Goal: Task Accomplishment & Management: Manage account settings

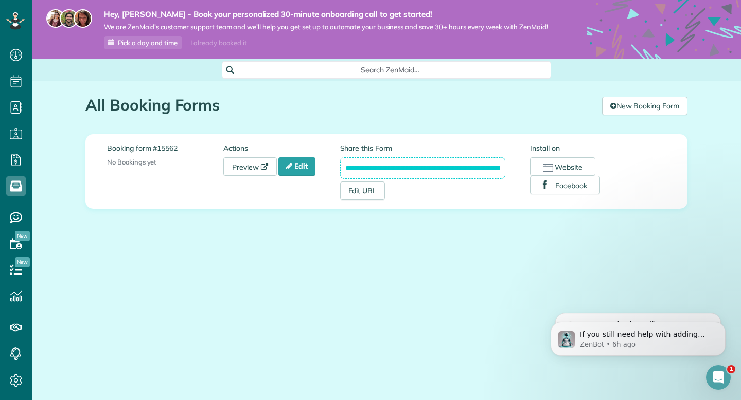
scroll to position [5, 5]
click at [292, 167] on icon at bounding box center [289, 166] width 6 height 7
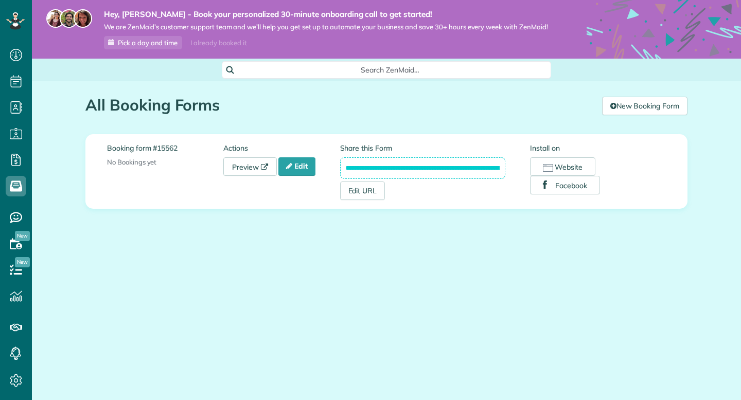
scroll to position [5, 5]
click at [236, 180] on div "**********" at bounding box center [386, 171] width 559 height 57
click at [237, 166] on link "Preview" at bounding box center [249, 166] width 53 height 19
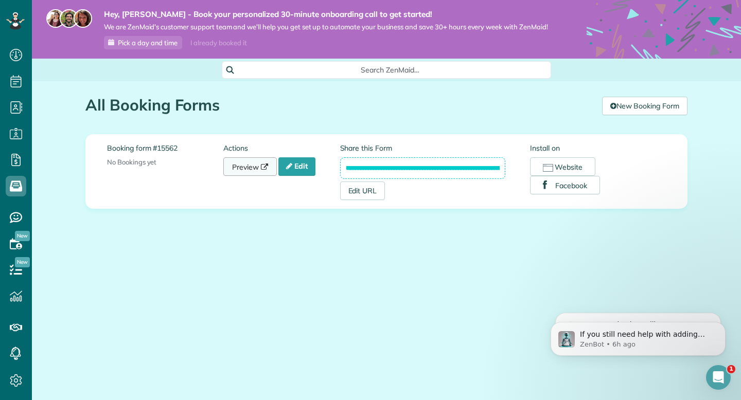
scroll to position [0, 0]
click at [289, 169] on icon at bounding box center [289, 166] width 6 height 7
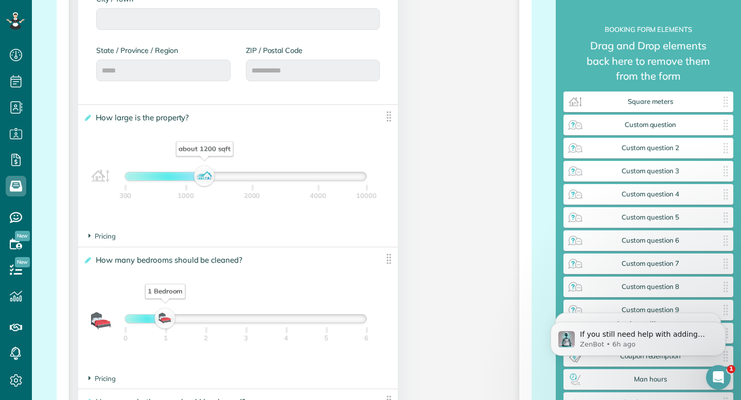
scroll to position [631, 0]
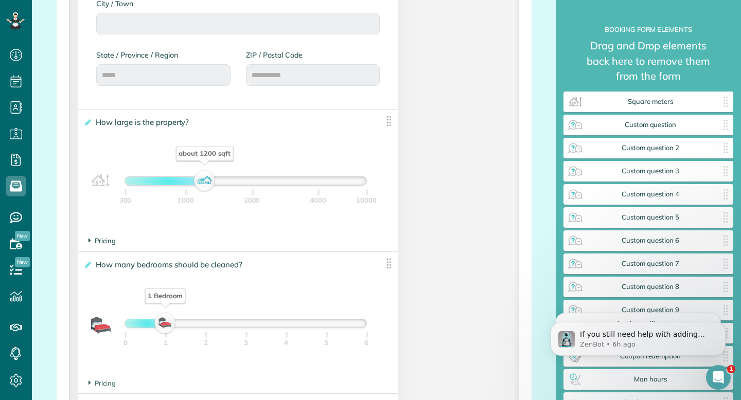
click at [102, 244] on span "Pricing" at bounding box center [101, 241] width 27 height 8
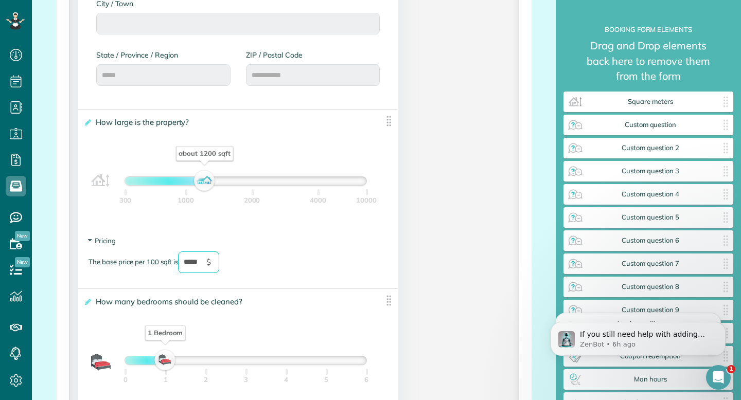
click at [194, 265] on input "*****" at bounding box center [198, 263] width 41 height 22
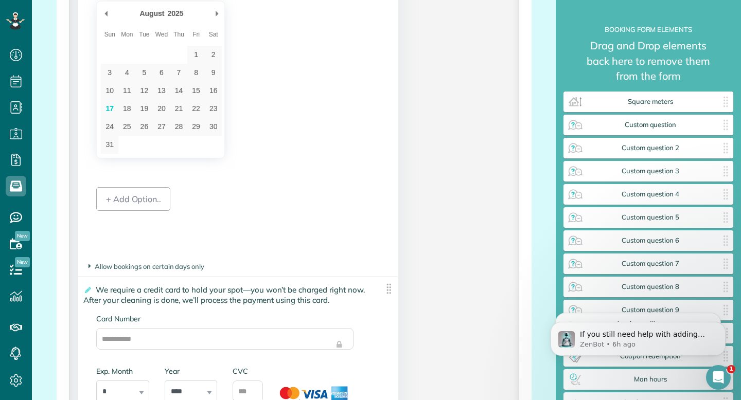
scroll to position [2400, 0]
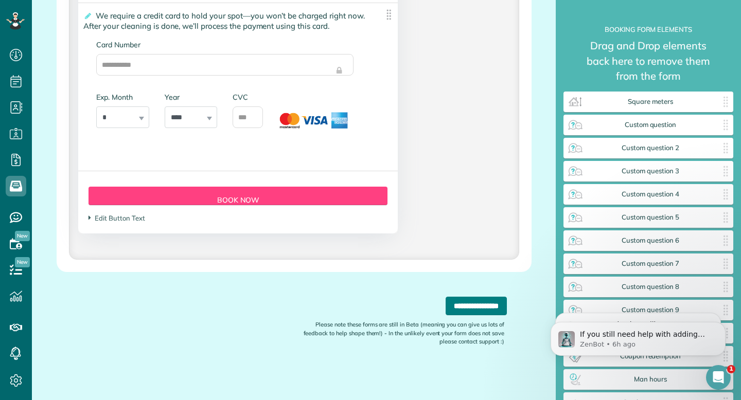
type input "*****"
click at [458, 310] on input "**********" at bounding box center [475, 306] width 61 height 19
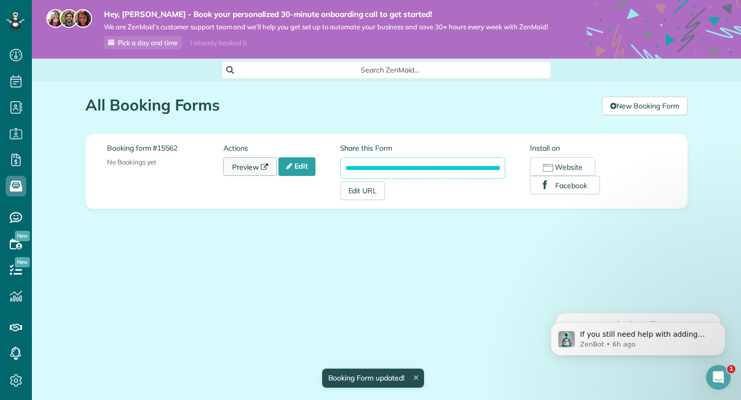
click at [260, 166] on link "Preview" at bounding box center [249, 166] width 53 height 19
click at [254, 169] on link "Preview" at bounding box center [249, 166] width 53 height 19
click at [289, 163] on icon at bounding box center [289, 166] width 6 height 7
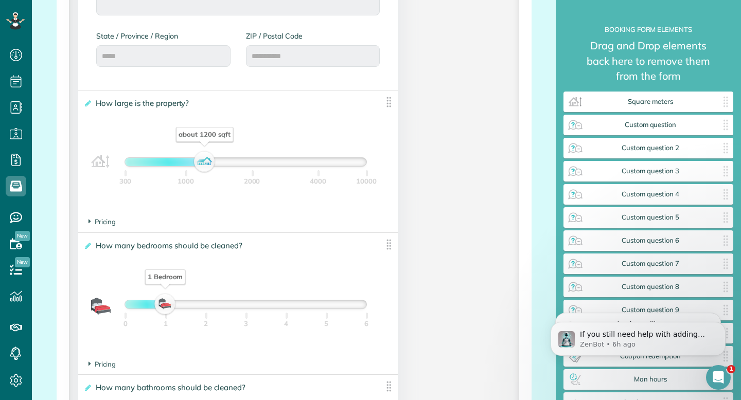
scroll to position [660, 0]
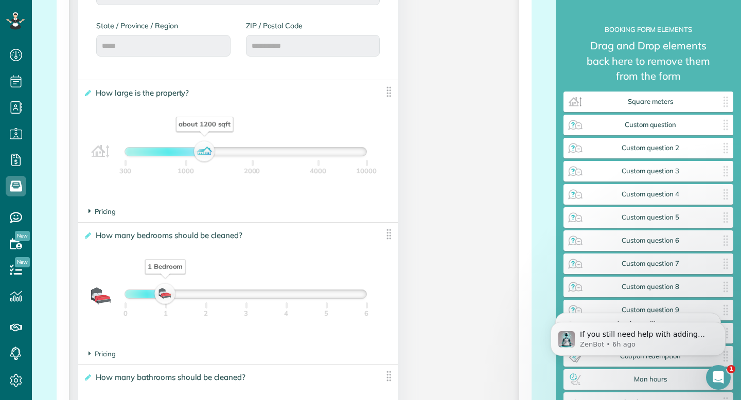
click at [98, 210] on span "Pricing" at bounding box center [101, 211] width 27 height 8
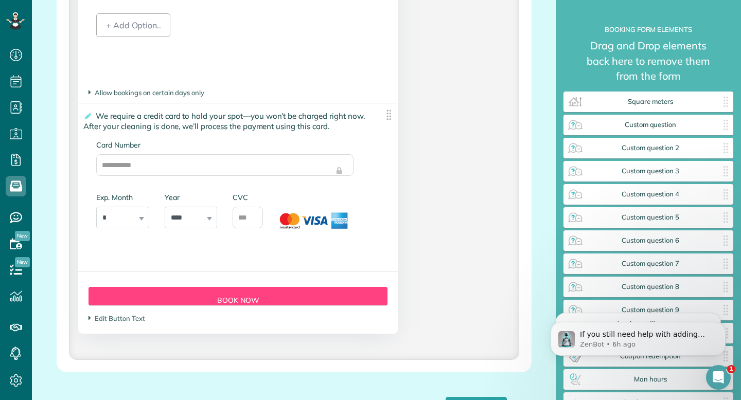
scroll to position [2400, 0]
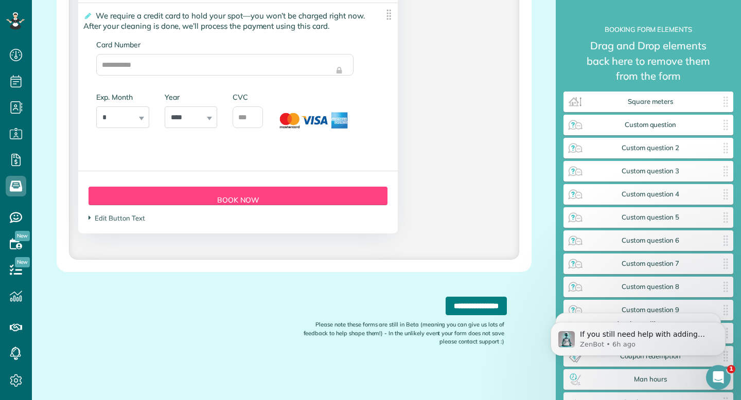
click at [449, 302] on input "**********" at bounding box center [475, 306] width 61 height 19
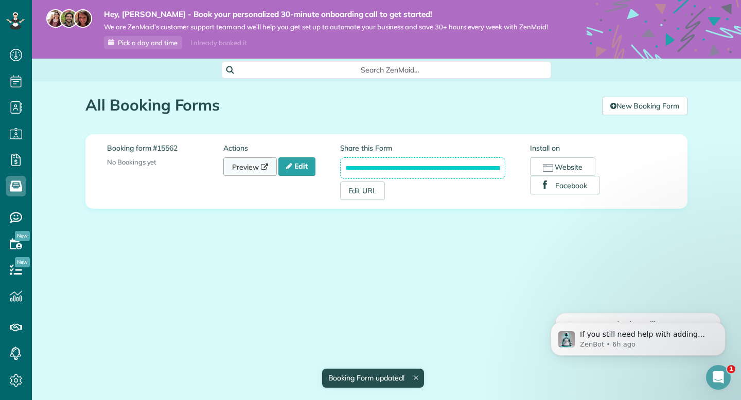
click at [243, 163] on link "Preview" at bounding box center [249, 166] width 53 height 19
click at [303, 168] on link "Edit" at bounding box center [296, 166] width 37 height 19
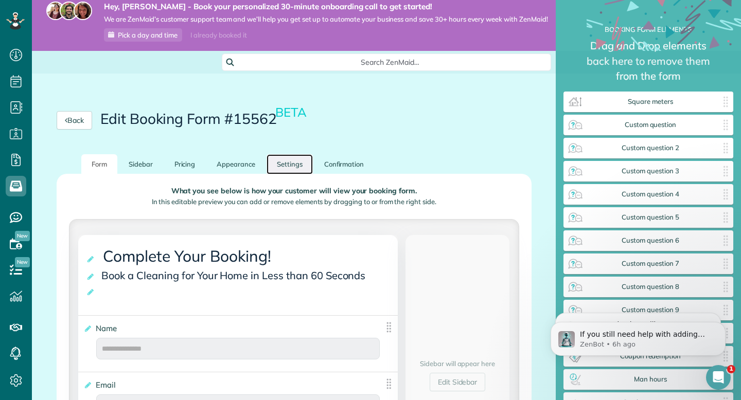
click at [290, 168] on link "Settings" at bounding box center [289, 164] width 46 height 20
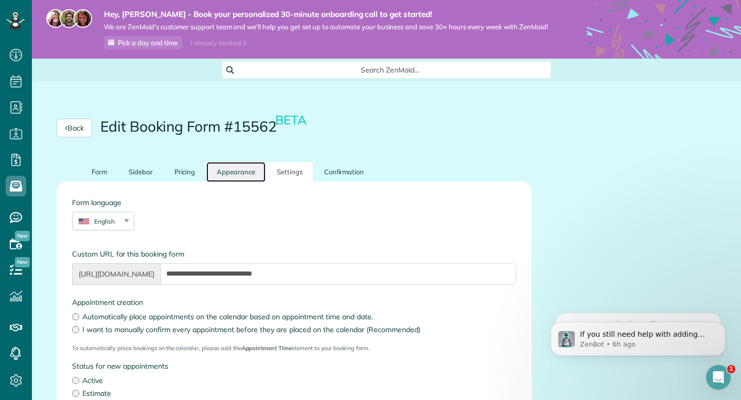
click at [228, 174] on link "Appearance" at bounding box center [235, 172] width 59 height 20
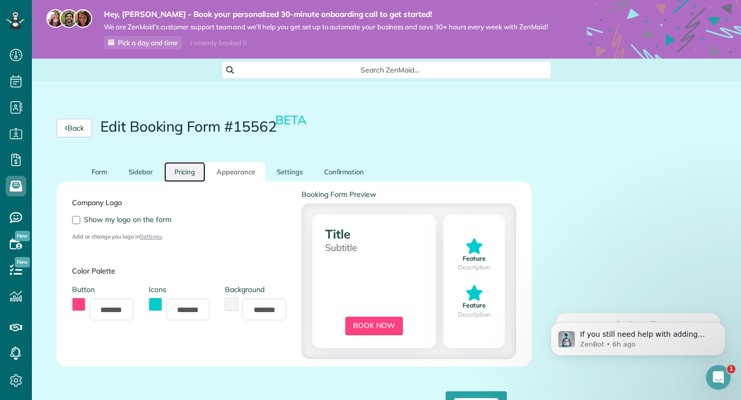
click at [192, 171] on link "Pricing" at bounding box center [185, 172] width 42 height 20
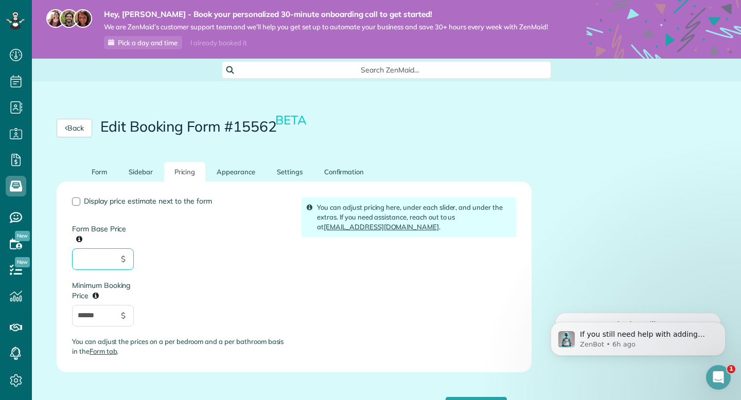
click at [99, 264] on input "Form Base Price" at bounding box center [103, 259] width 62 height 22
click at [309, 210] on div "You can adjust pricing here, under each slider, and under the extras. If you ne…" at bounding box center [408, 218] width 214 height 40
click at [102, 262] on input "Form Base Price" at bounding box center [103, 259] width 62 height 22
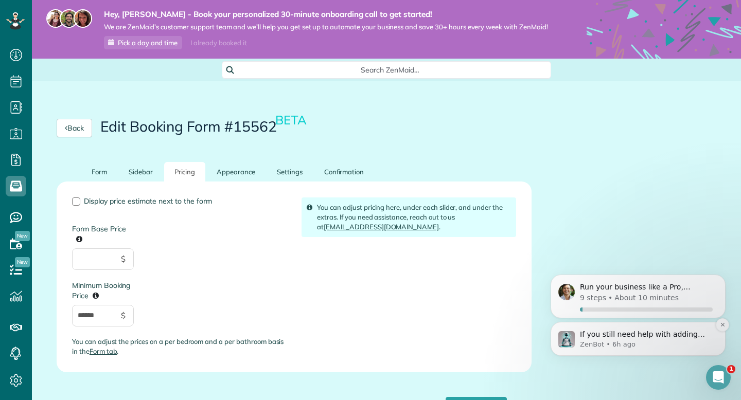
click at [585, 337] on p "If you still need help with adding ZenMaid to your Hostinger website, I'm here …" at bounding box center [646, 335] width 133 height 10
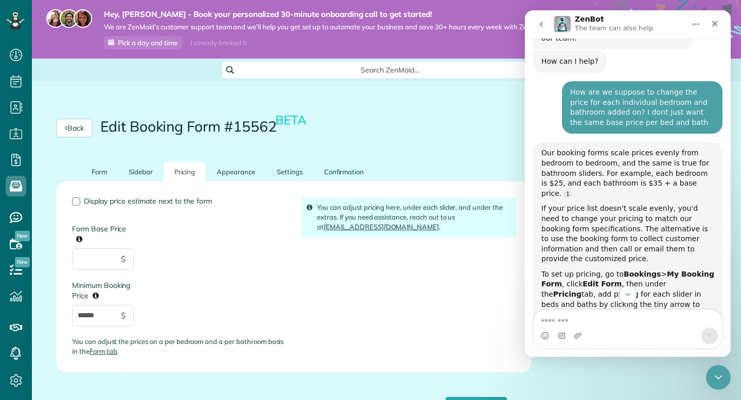
scroll to position [63, 0]
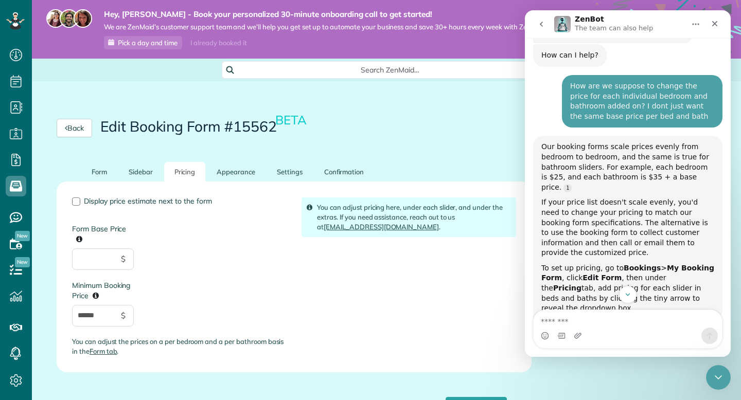
click at [400, 236] on div "You can adjust pricing here, under each slider, and under the extras. If you ne…" at bounding box center [408, 218] width 214 height 40
click at [105, 262] on input "Form Base Price" at bounding box center [103, 259] width 62 height 22
click at [572, 184] on link "Source reference 2512944:" at bounding box center [567, 188] width 8 height 8
click at [583, 318] on textarea "Message…" at bounding box center [627, 318] width 188 height 17
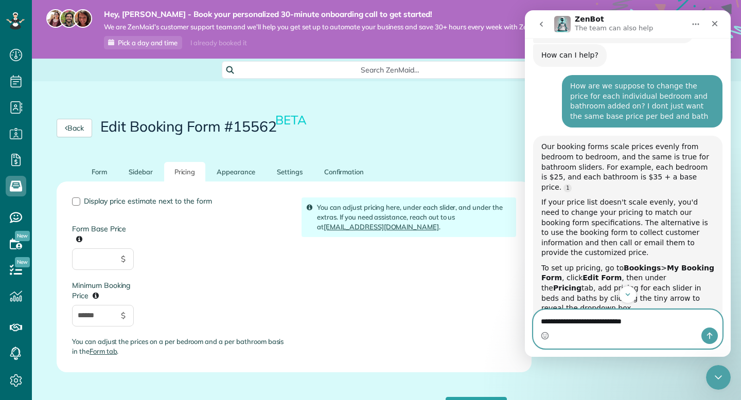
type textarea "**********"
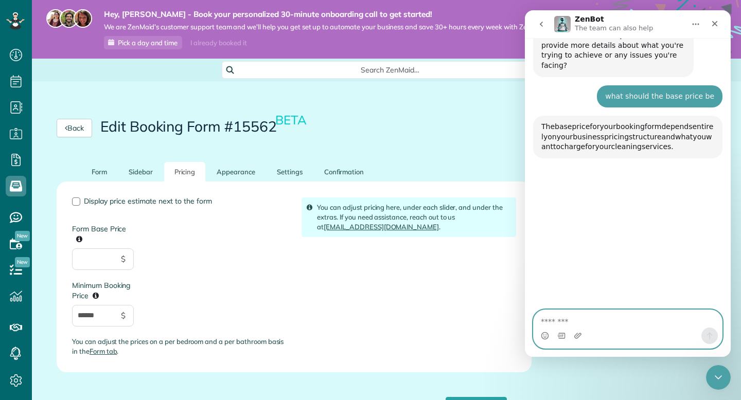
scroll to position [820, 0]
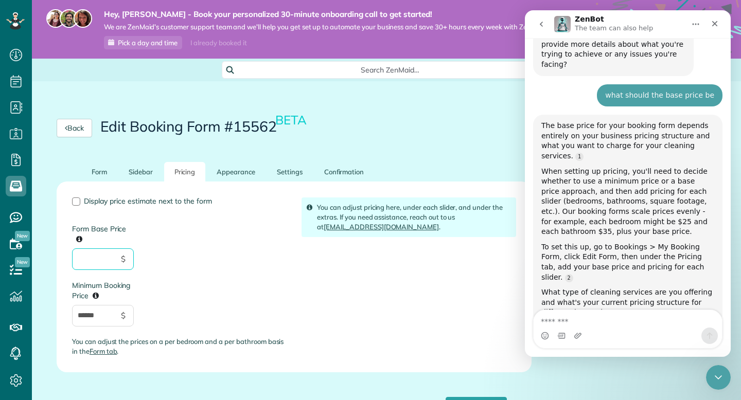
click at [90, 262] on input "Form Base Price" at bounding box center [103, 259] width 62 height 22
click at [103, 180] on link "Form" at bounding box center [99, 172] width 36 height 20
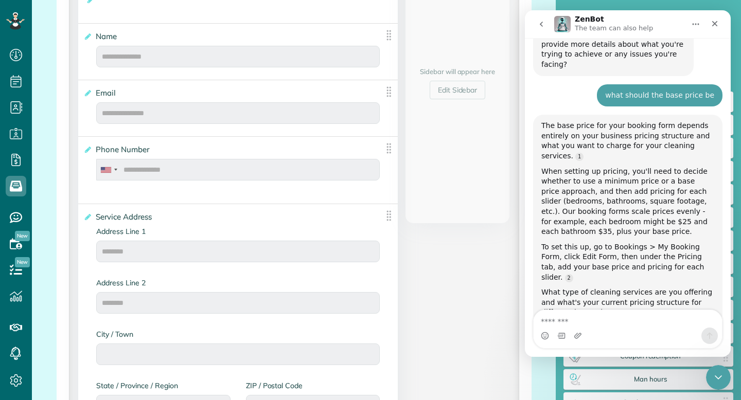
scroll to position [304, 0]
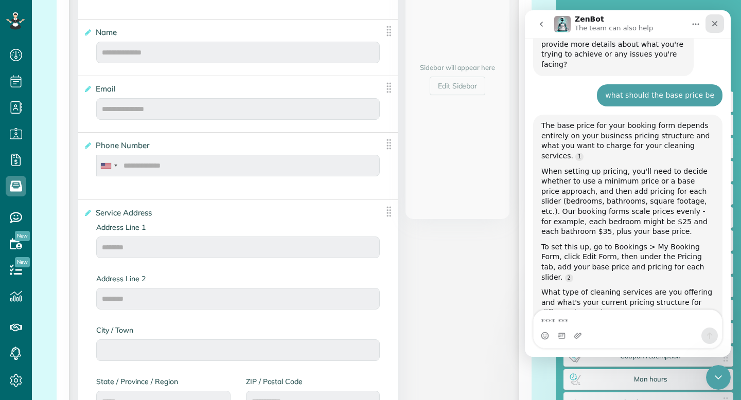
click at [717, 29] on div "Close" at bounding box center [714, 23] width 19 height 19
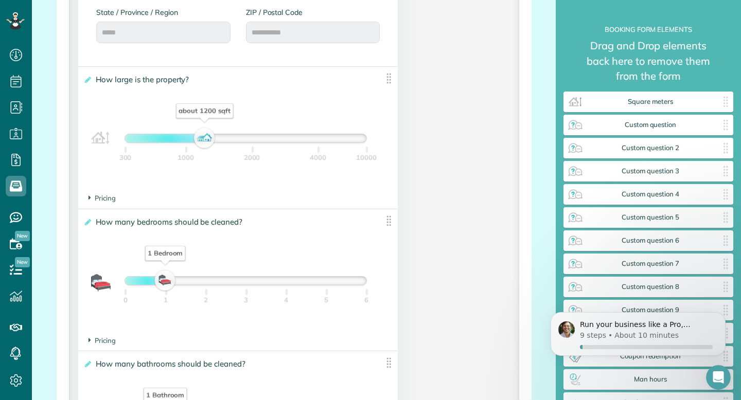
scroll to position [674, 0]
click at [106, 344] on span "Pricing" at bounding box center [101, 340] width 27 height 8
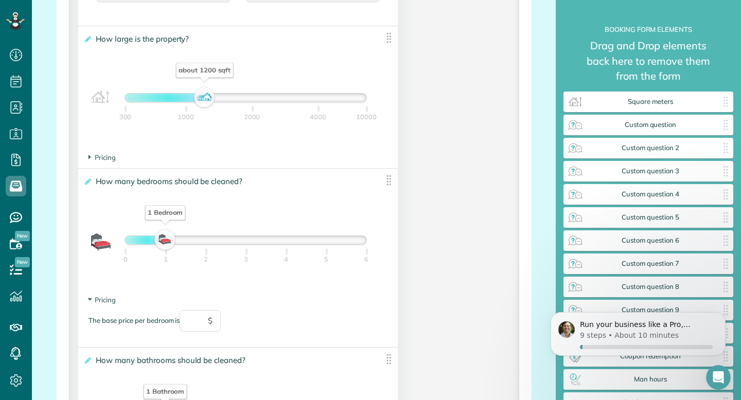
scroll to position [715, 0]
click at [204, 318] on input "text" at bounding box center [200, 320] width 41 height 22
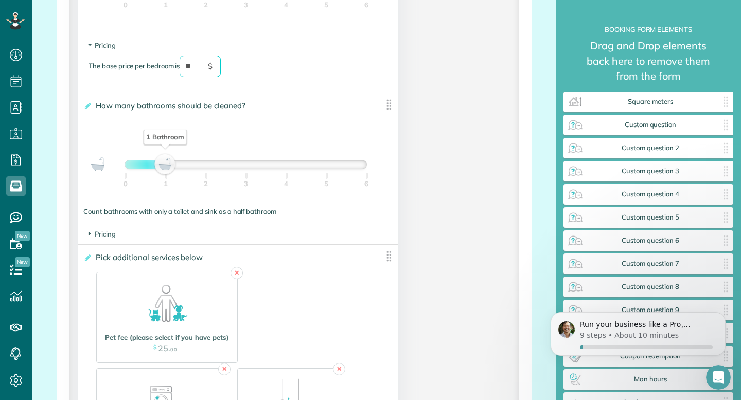
scroll to position [969, 0]
click at [99, 237] on span "Pricing" at bounding box center [101, 233] width 27 height 8
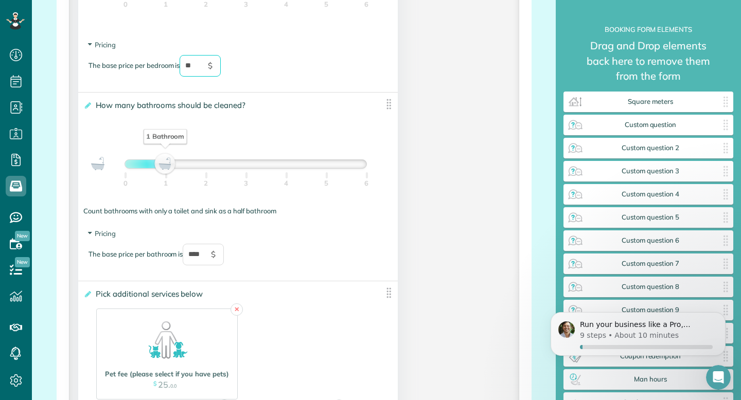
type input "**"
click at [208, 260] on input "****" at bounding box center [203, 255] width 41 height 22
type input "*"
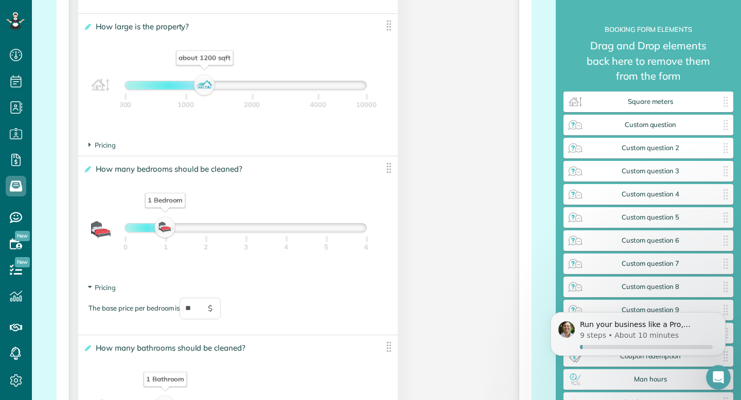
scroll to position [715, 0]
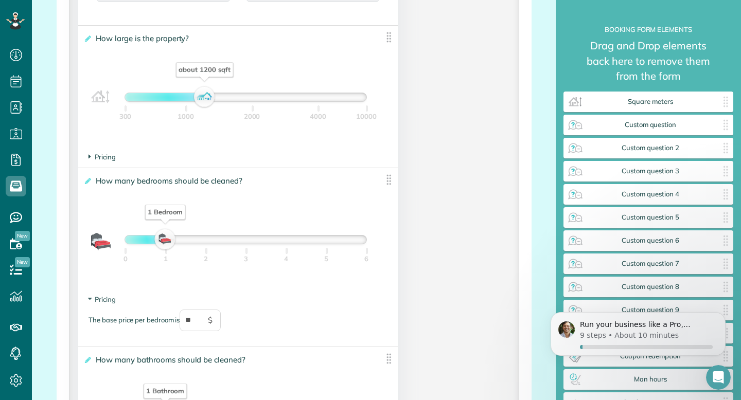
click at [98, 159] on span "Pricing" at bounding box center [101, 157] width 27 height 8
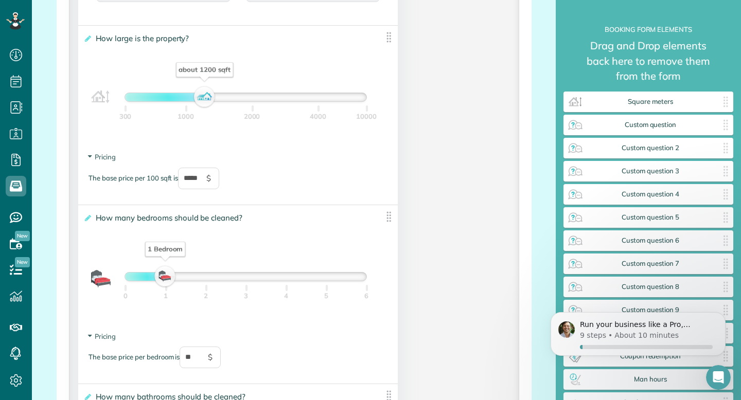
type input "**"
click at [204, 183] on input "*****" at bounding box center [198, 179] width 41 height 22
type input "*"
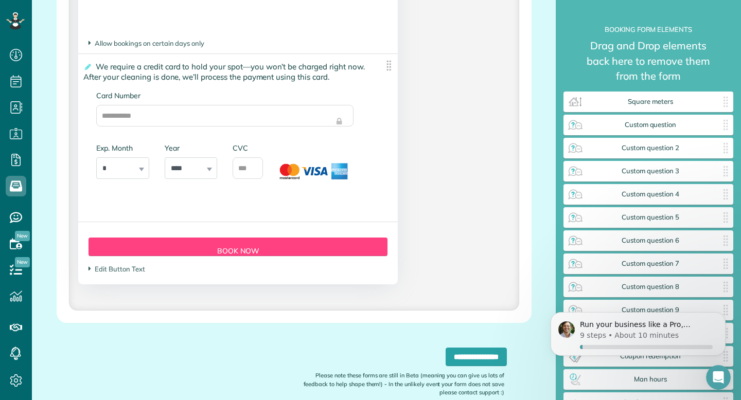
scroll to position [2424, 0]
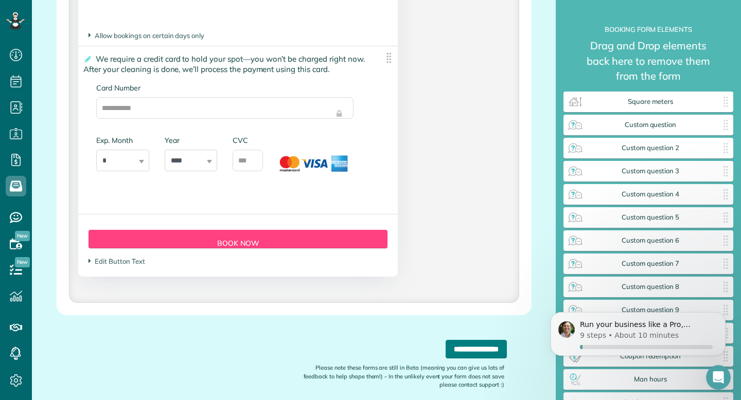
type input "**"
click at [457, 355] on input "**********" at bounding box center [475, 349] width 61 height 19
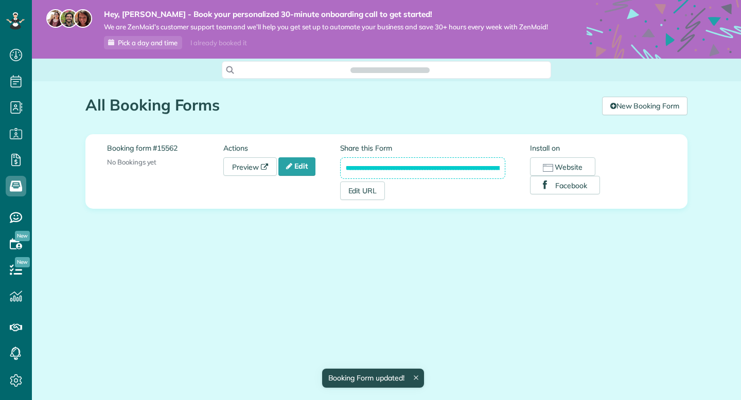
scroll to position [5, 5]
click at [260, 158] on link "Preview" at bounding box center [249, 166] width 53 height 19
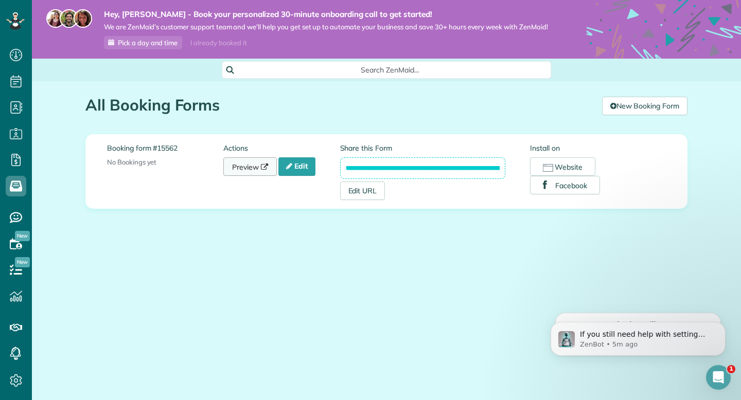
scroll to position [0, 0]
click at [290, 169] on icon at bounding box center [289, 166] width 6 height 7
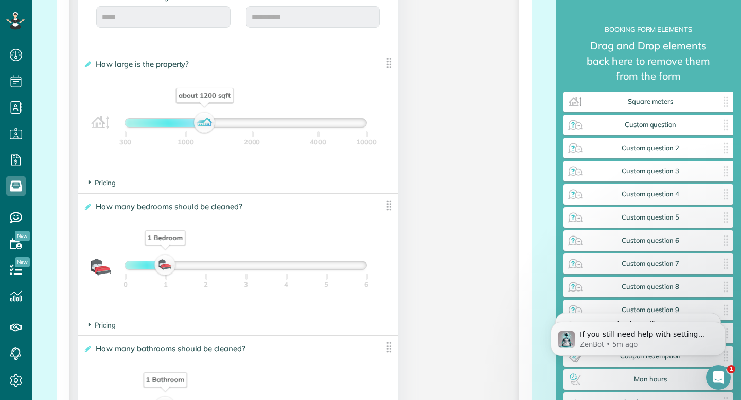
scroll to position [693, 0]
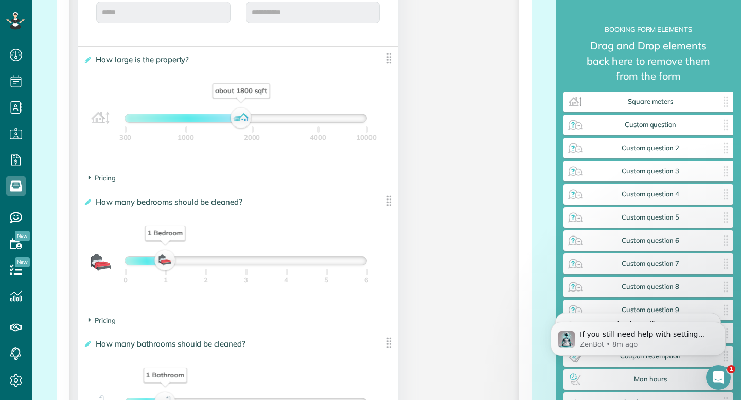
drag, startPoint x: 201, startPoint y: 123, endPoint x: 238, endPoint y: 122, distance: 36.5
click at [238, 122] on div "about 1800 sqft" at bounding box center [241, 118] width 17 height 14
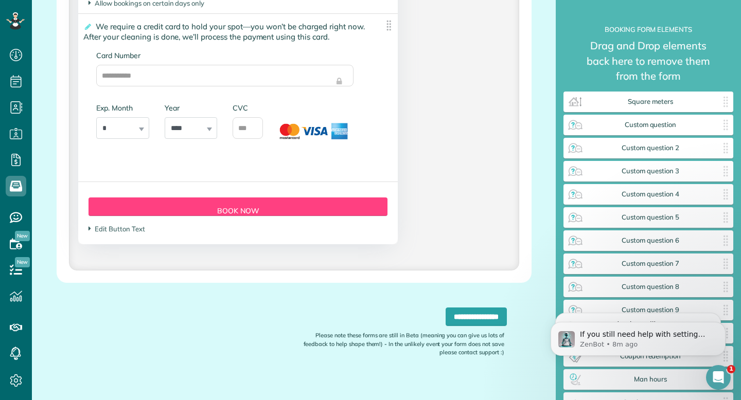
scroll to position [2363, 0]
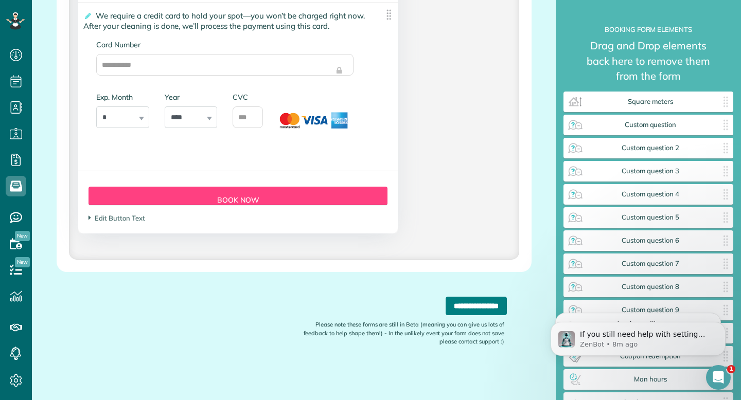
click at [452, 313] on input "**********" at bounding box center [475, 306] width 61 height 19
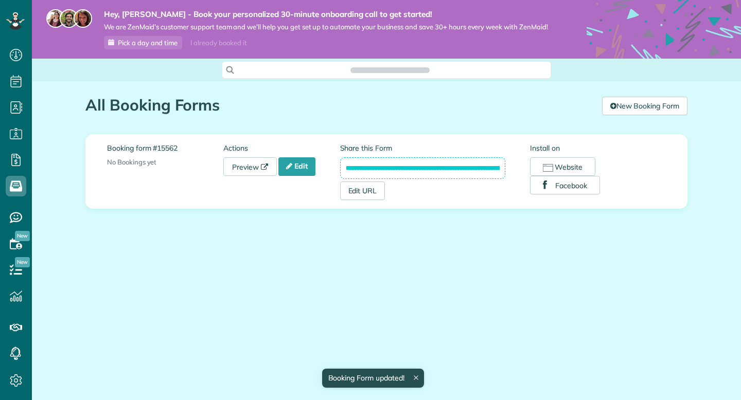
scroll to position [5, 5]
click at [260, 167] on link "Preview" at bounding box center [249, 166] width 53 height 19
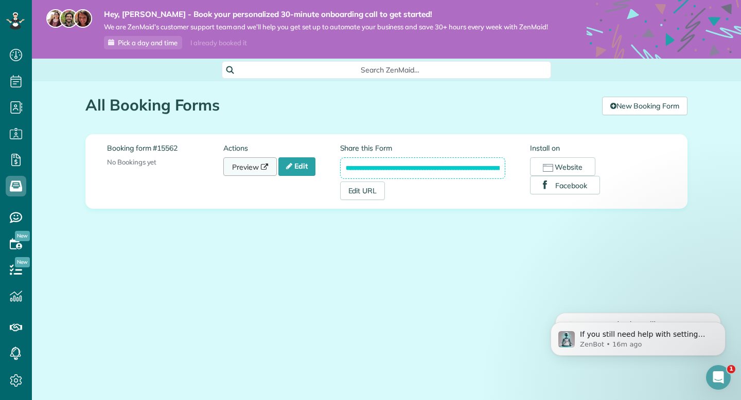
scroll to position [0, 0]
click at [296, 171] on link "Edit" at bounding box center [296, 166] width 37 height 19
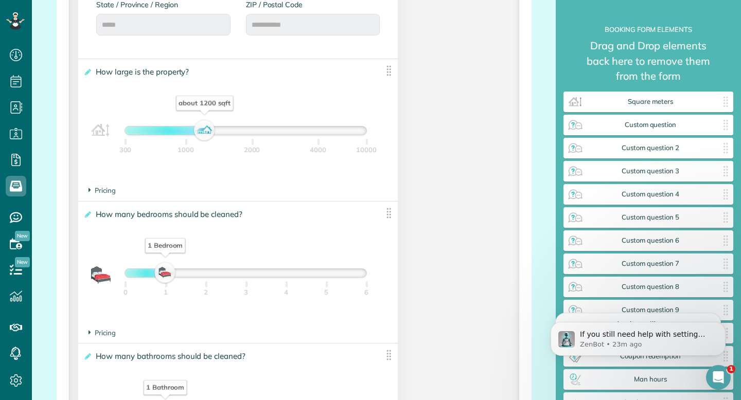
scroll to position [682, 0]
click at [205, 133] on div "about 1300 sqft" at bounding box center [208, 130] width 17 height 14
click at [109, 193] on span "Pricing" at bounding box center [101, 190] width 27 height 8
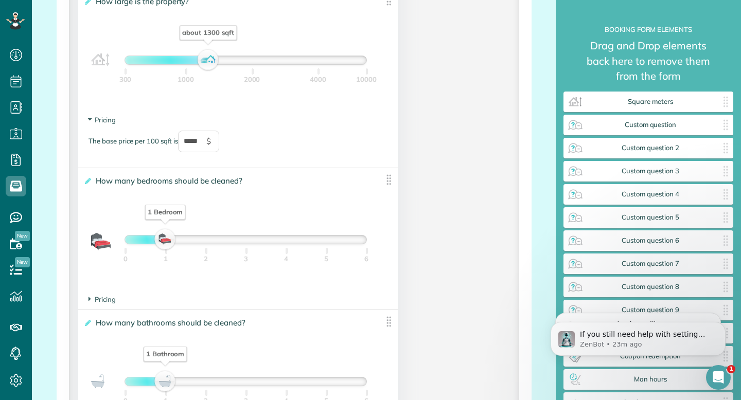
scroll to position [753, 0]
click at [95, 302] on span "Pricing" at bounding box center [101, 298] width 27 height 8
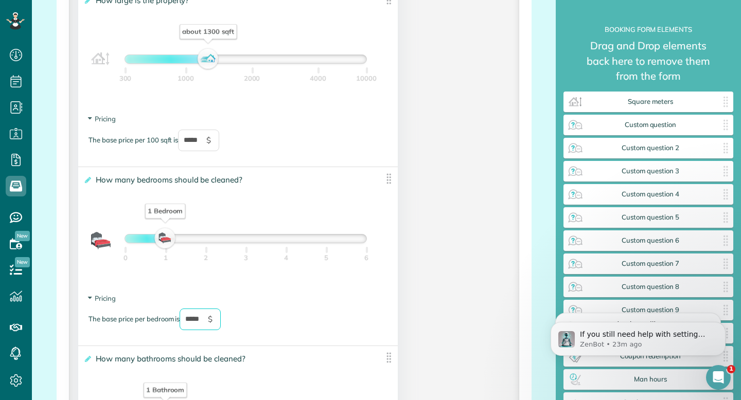
click at [196, 323] on input "*****" at bounding box center [200, 320] width 41 height 22
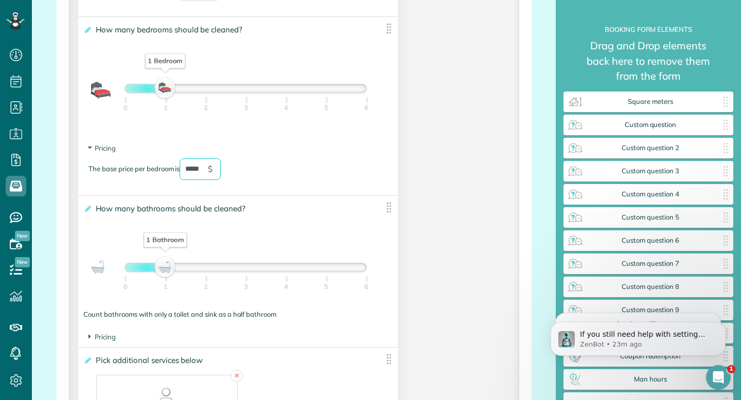
scroll to position [908, 0]
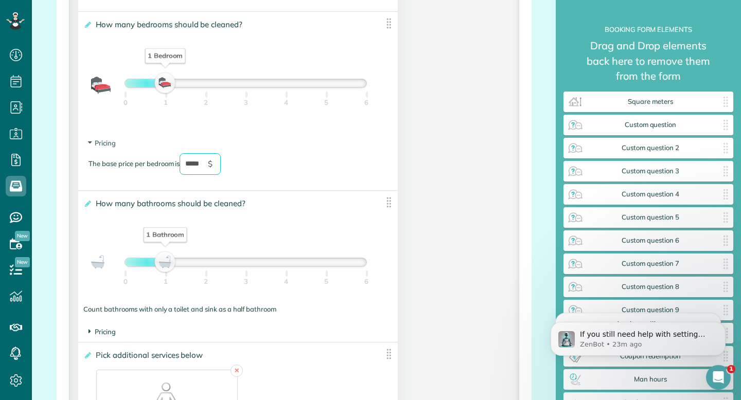
click at [102, 330] on span "Pricing" at bounding box center [101, 332] width 27 height 8
type input "*****"
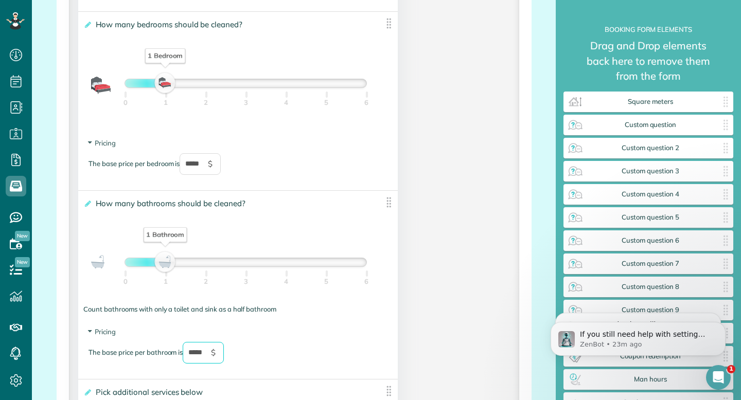
click at [199, 358] on input "*****" at bounding box center [203, 353] width 41 height 22
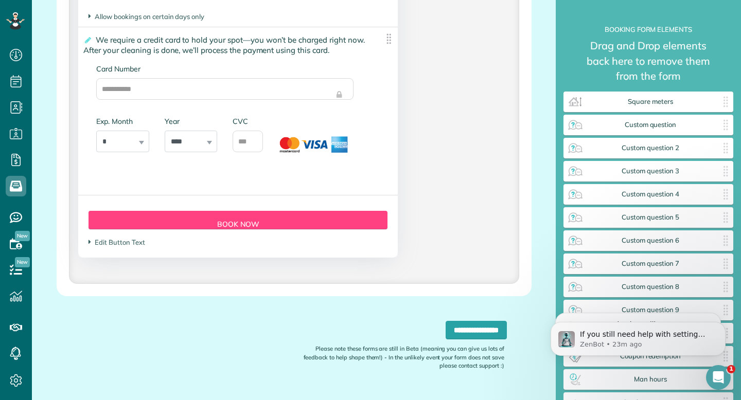
scroll to position [2474, 0]
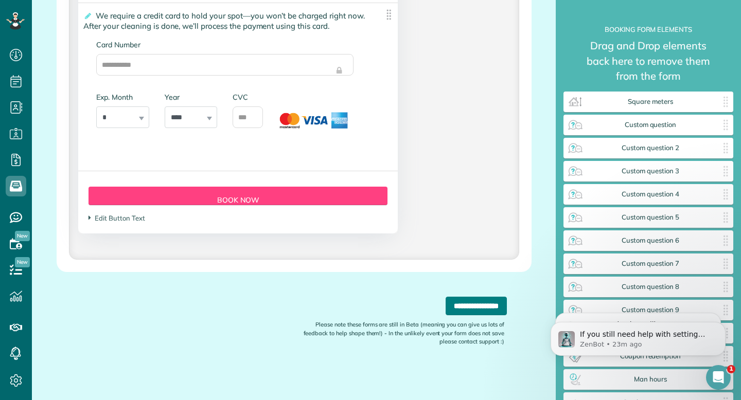
type input "*****"
click at [445, 313] on input "**********" at bounding box center [475, 306] width 61 height 19
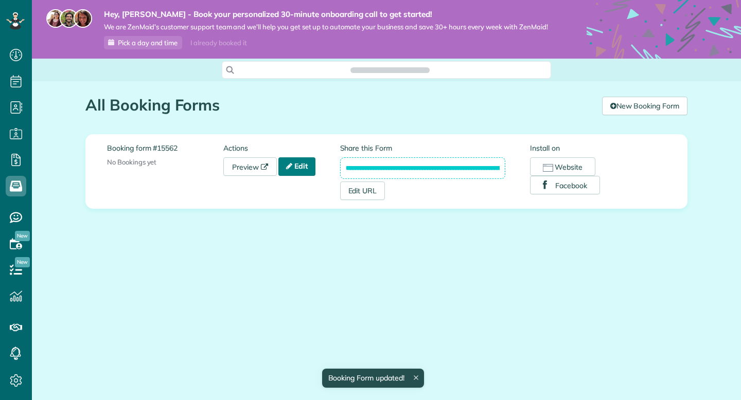
scroll to position [5, 5]
click at [260, 166] on link "Preview" at bounding box center [249, 166] width 53 height 19
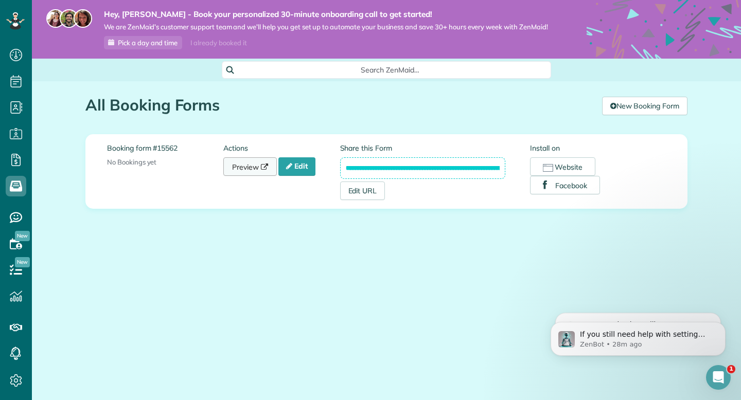
scroll to position [0, 0]
click at [396, 169] on input "**********" at bounding box center [423, 168] width 166 height 22
click at [443, 142] on div "**********" at bounding box center [386, 172] width 551 height 74
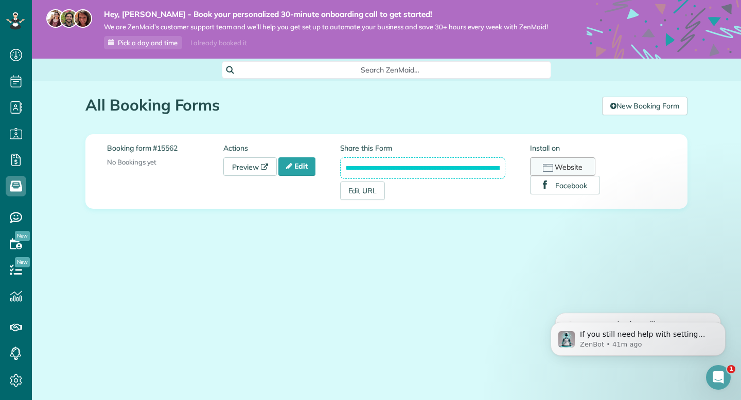
click at [550, 169] on icon "button" at bounding box center [548, 168] width 10 height 8
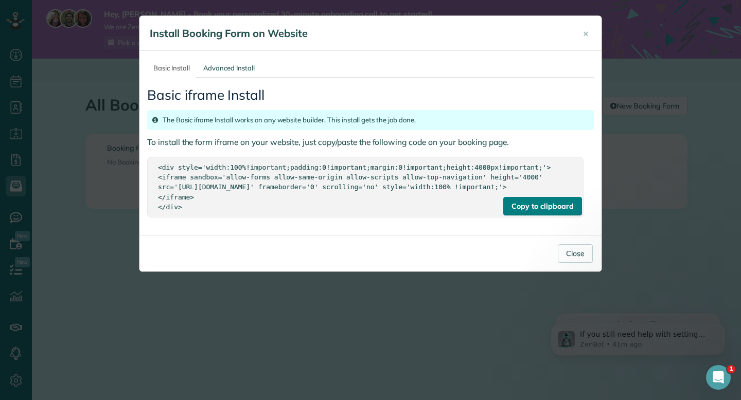
click at [519, 216] on div "Copy to clipboard" at bounding box center [542, 206] width 78 height 19
click at [568, 260] on button "Close" at bounding box center [575, 253] width 35 height 19
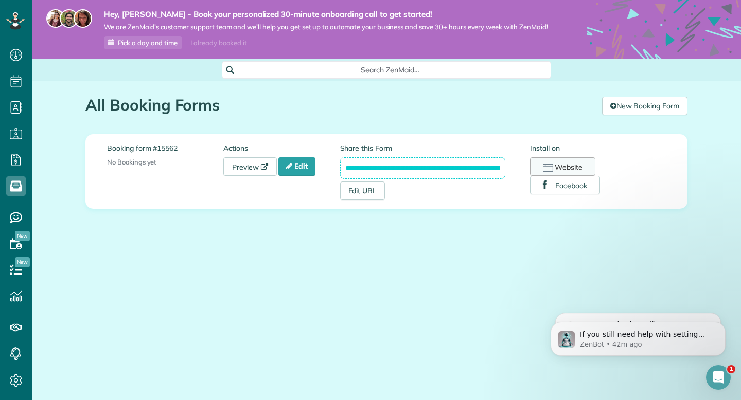
click at [580, 166] on button "Website" at bounding box center [562, 166] width 65 height 19
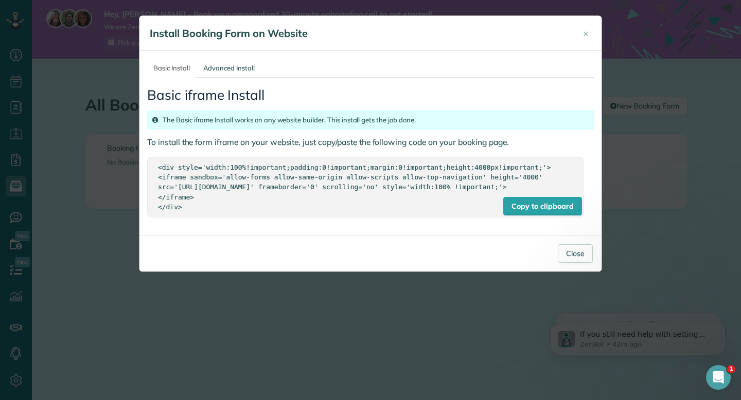
drag, startPoint x: 181, startPoint y: 216, endPoint x: 150, endPoint y: 162, distance: 62.2
click at [150, 162] on div "Copy to clipboard <div style='width:100%!important;padding:0!important;margin:0…" at bounding box center [365, 187] width 436 height 60
copy div "<div style='width:100%!important;padding:0!important;margin:0!important;height:…"
click at [590, 34] on button "×" at bounding box center [585, 33] width 21 height 25
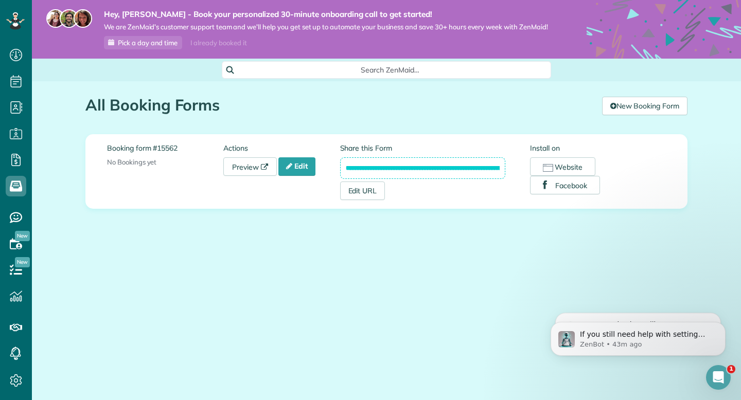
click at [717, 371] on icon "Open Intercom Messenger" at bounding box center [718, 377] width 17 height 17
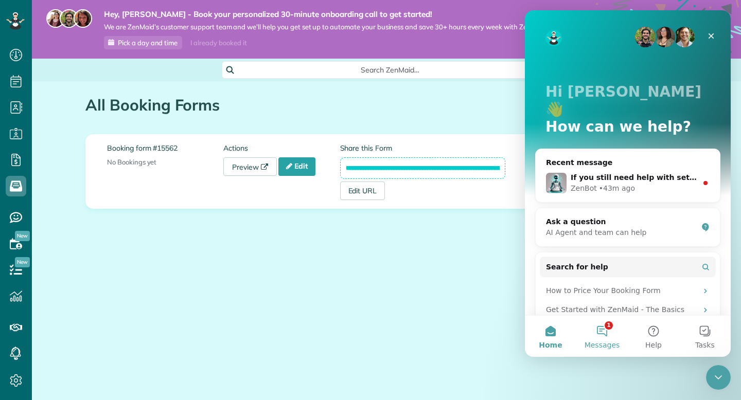
click at [598, 340] on button "1 Messages" at bounding box center [601, 336] width 51 height 41
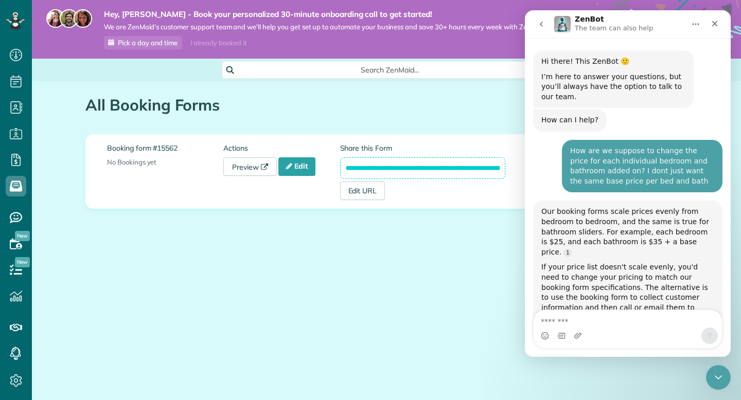
scroll to position [12, 0]
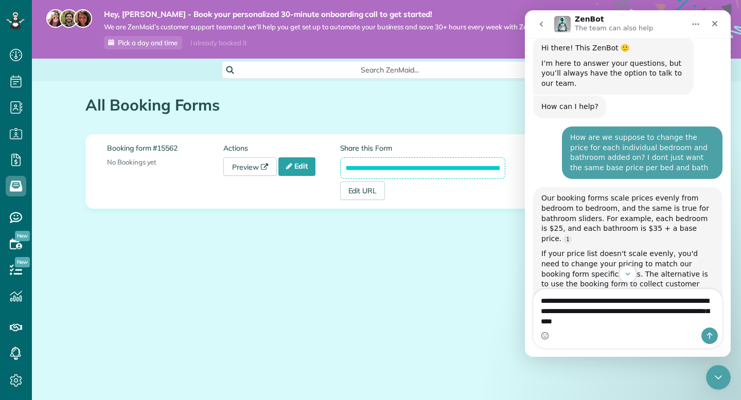
type textarea "**********"
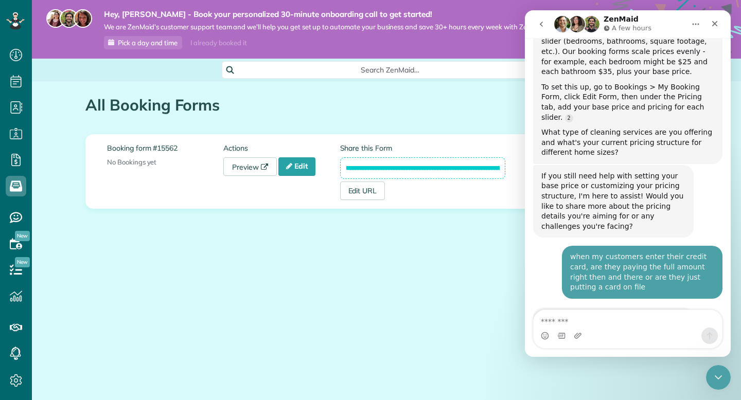
scroll to position [981, 0]
click at [546, 27] on button "go back" at bounding box center [541, 24] width 20 height 20
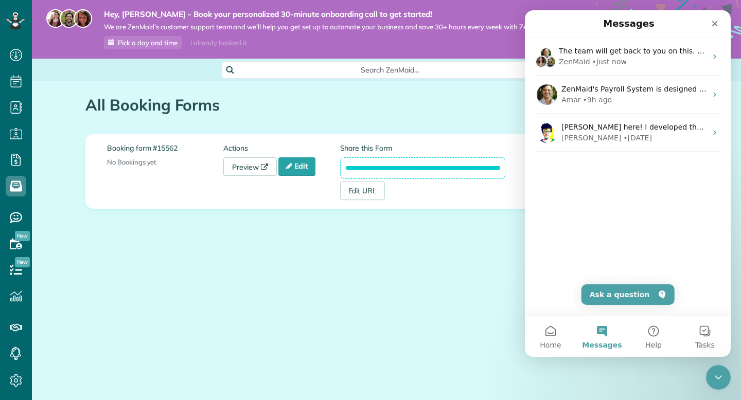
scroll to position [0, 0]
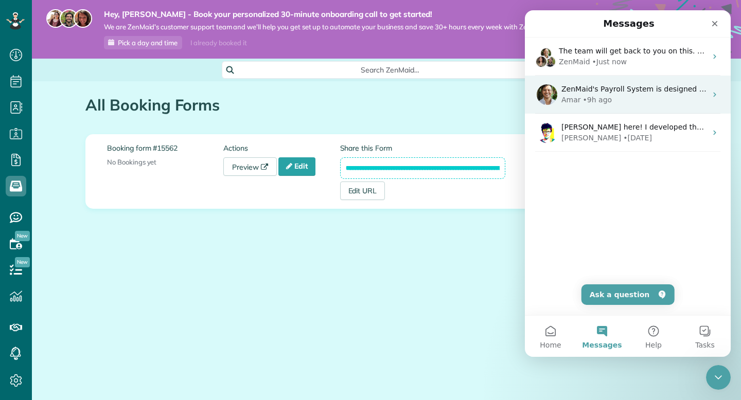
click at [630, 104] on div "Amar • 9h ago" at bounding box center [633, 100] width 145 height 11
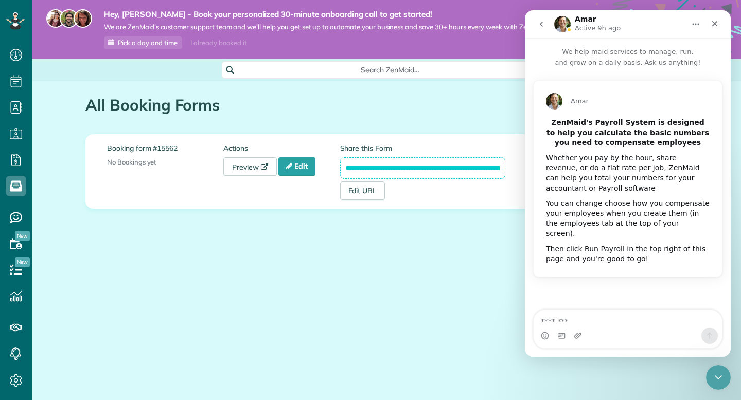
click at [543, 24] on icon "go back" at bounding box center [541, 24] width 8 height 8
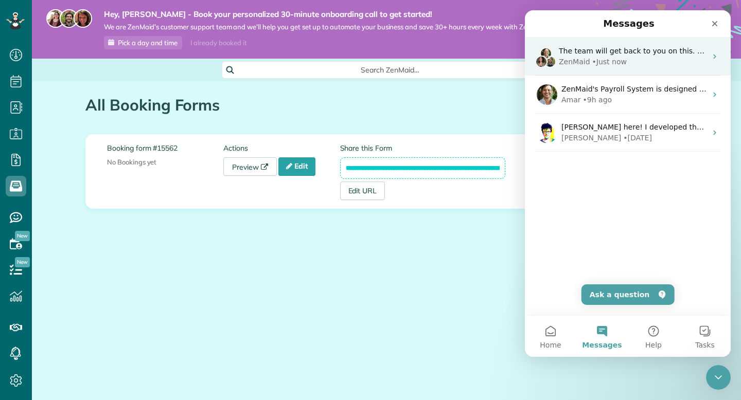
click at [668, 53] on span "The team will get back to you on this. ZenMaid typically replies in a few hours." at bounding box center [701, 51] width 284 height 8
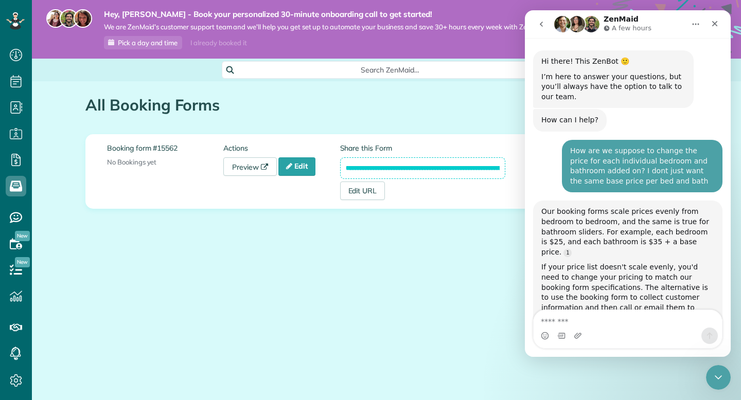
scroll to position [981, 0]
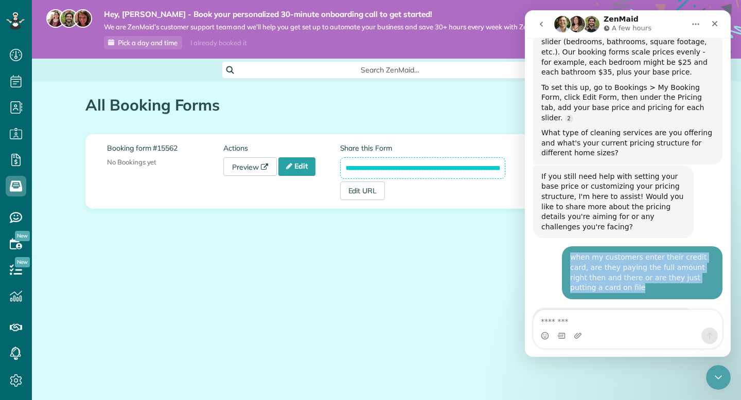
drag, startPoint x: 582, startPoint y: 208, endPoint x: 576, endPoint y: 169, distance: 40.1
click at [576, 246] on div "when my customers enter their credit card, are they paying the full amount righ…" at bounding box center [642, 272] width 160 height 52
copy div "when my customers enter their credit card, are they paying the full amount righ…"
click at [545, 31] on button "go back" at bounding box center [541, 24] width 20 height 20
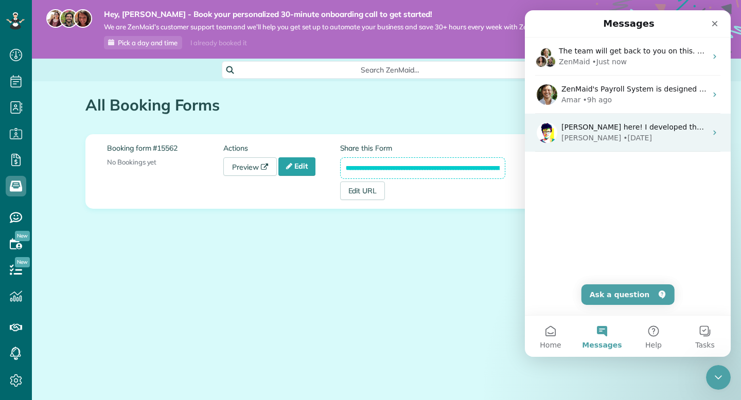
click at [572, 136] on div "[PERSON_NAME]" at bounding box center [591, 138] width 60 height 11
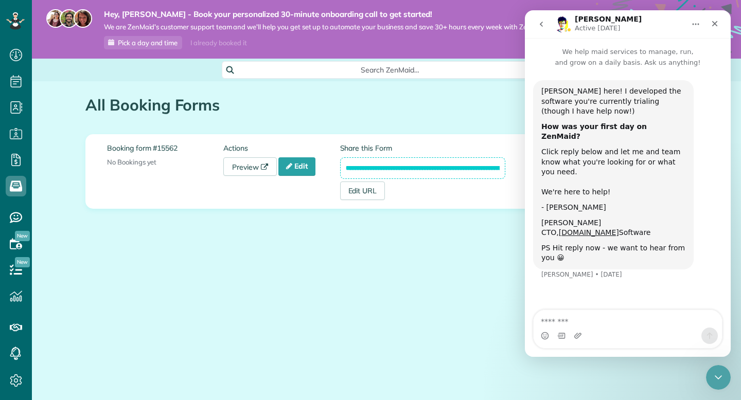
click at [541, 23] on icon "go back" at bounding box center [541, 24] width 3 height 5
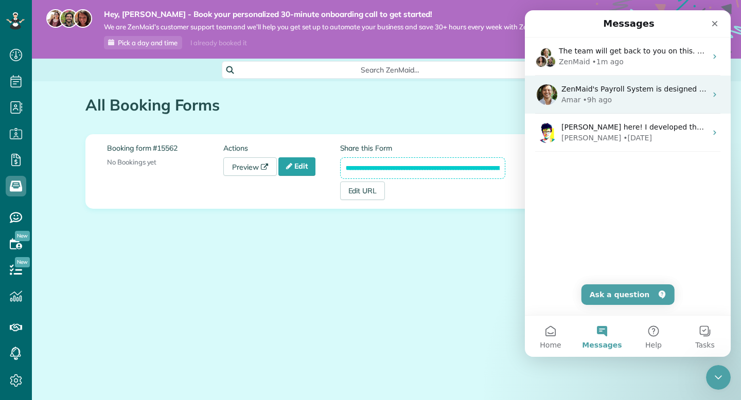
click at [612, 104] on div "Amar • 9h ago" at bounding box center [633, 100] width 145 height 11
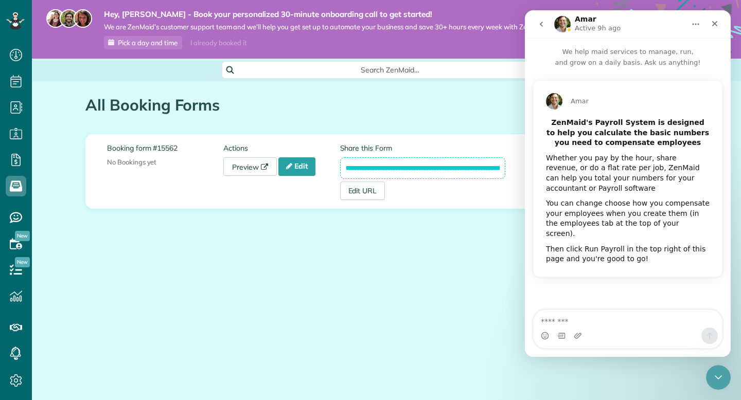
click at [623, 322] on textarea "Message…" at bounding box center [627, 318] width 188 height 17
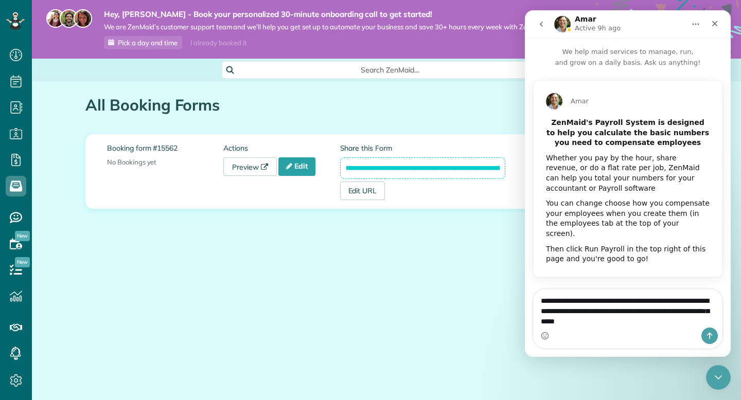
type textarea "**********"
click at [707, 336] on icon "Send a message…" at bounding box center [709, 336] width 8 height 8
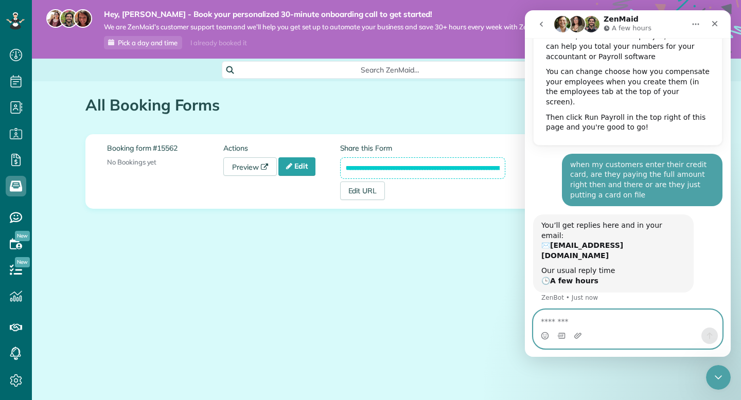
scroll to position [134, 0]
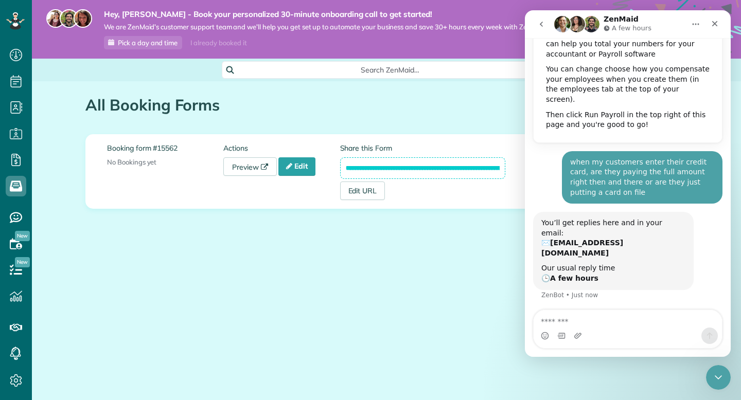
click at [539, 24] on icon "go back" at bounding box center [541, 24] width 8 height 8
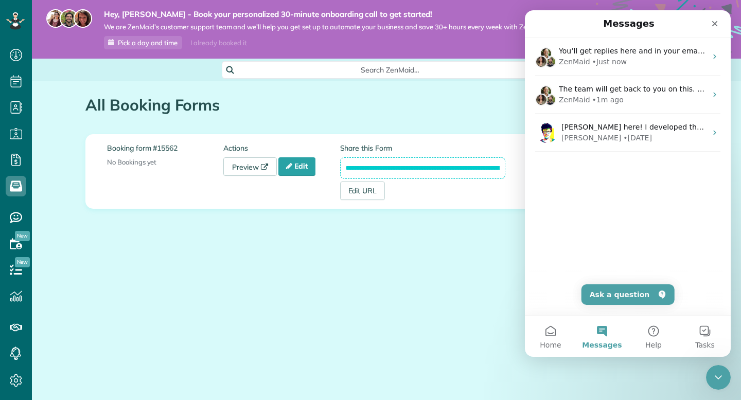
scroll to position [0, 0]
click at [716, 25] on icon "Close" at bounding box center [715, 24] width 6 height 6
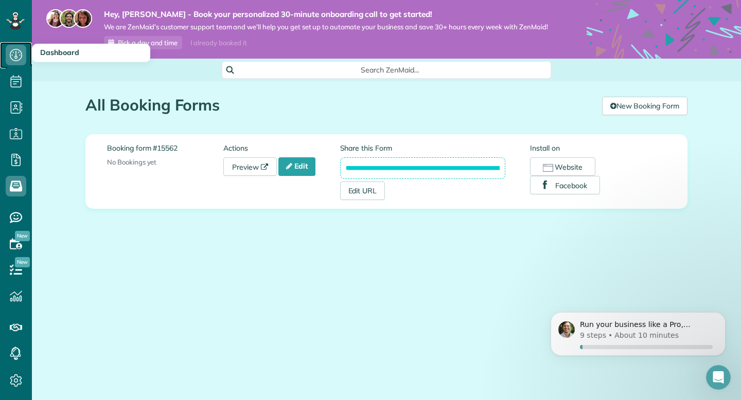
click at [15, 57] on use at bounding box center [16, 55] width 12 height 12
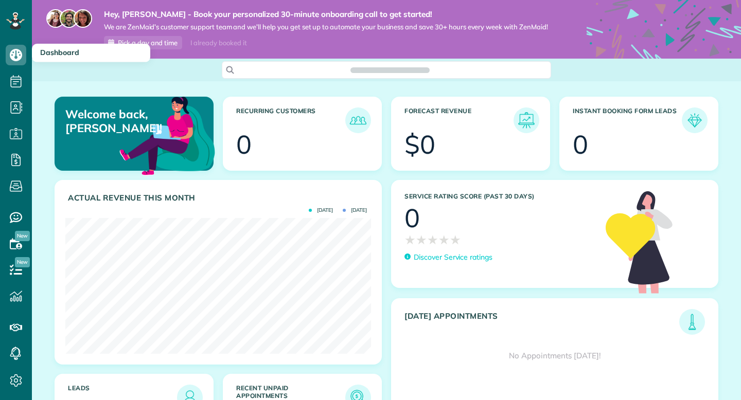
scroll to position [136, 306]
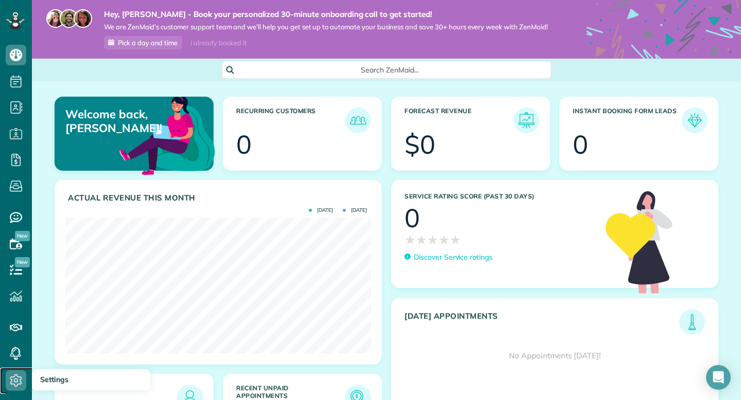
click at [12, 374] on icon at bounding box center [16, 380] width 21 height 21
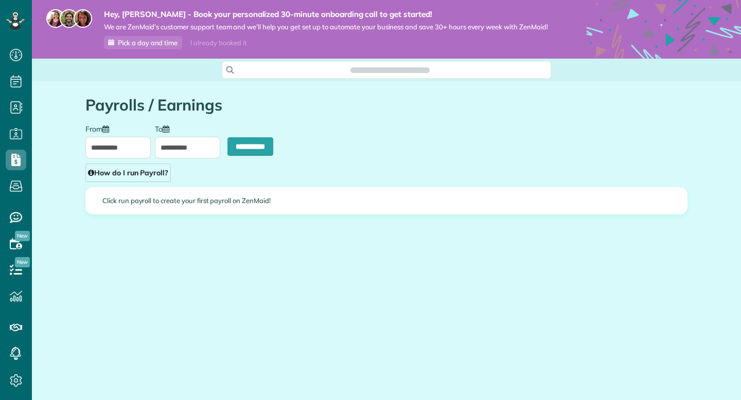
scroll to position [5, 5]
type input "**********"
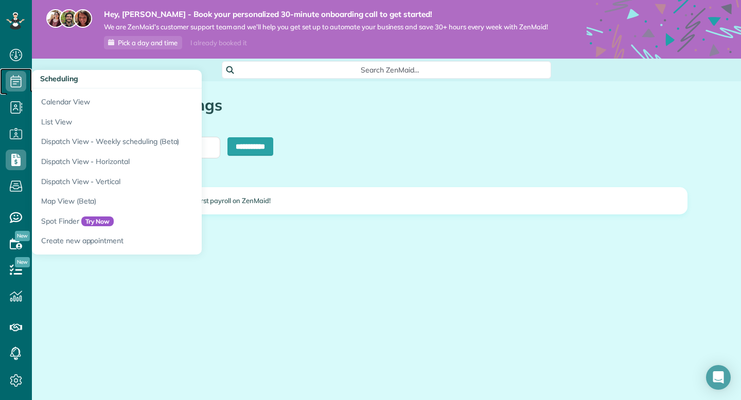
click at [17, 92] on span "Scheduling" at bounding box center [16, 92] width 21 height 1
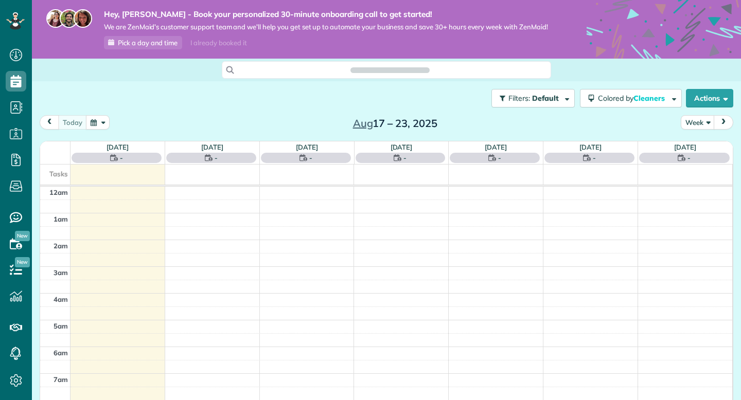
scroll to position [188, 0]
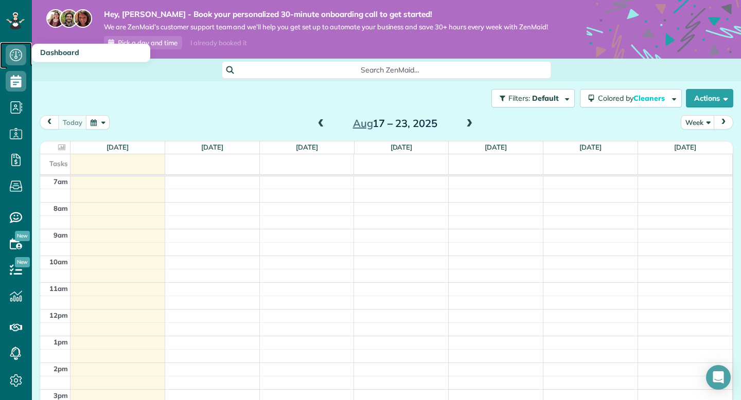
click at [16, 60] on icon at bounding box center [16, 55] width 21 height 21
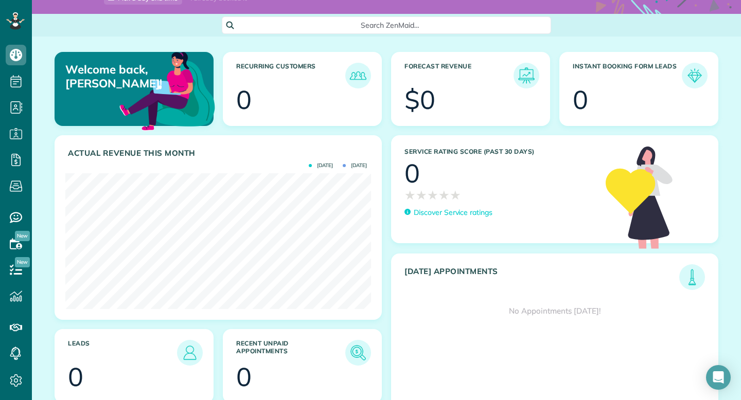
scroll to position [76, 0]
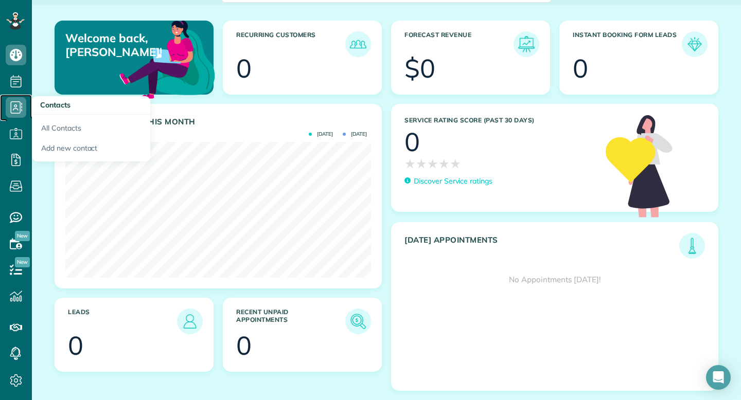
click at [12, 107] on icon at bounding box center [16, 107] width 21 height 21
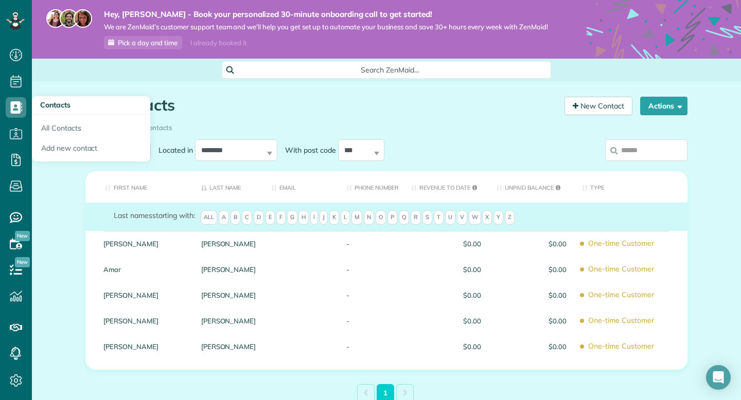
scroll to position [5, 5]
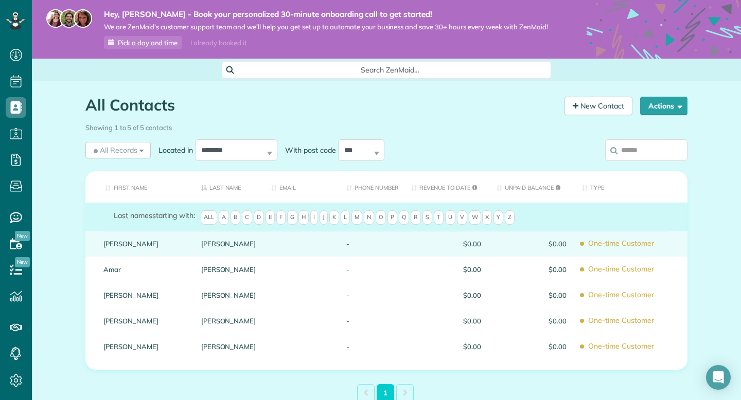
click at [327, 245] on div at bounding box center [300, 244] width 75 height 26
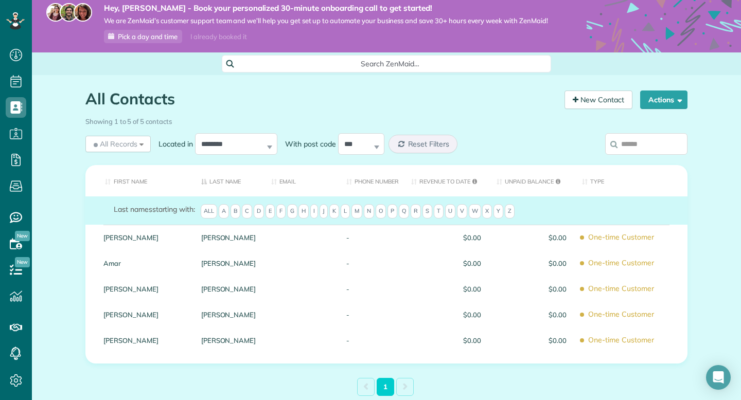
scroll to position [2, 0]
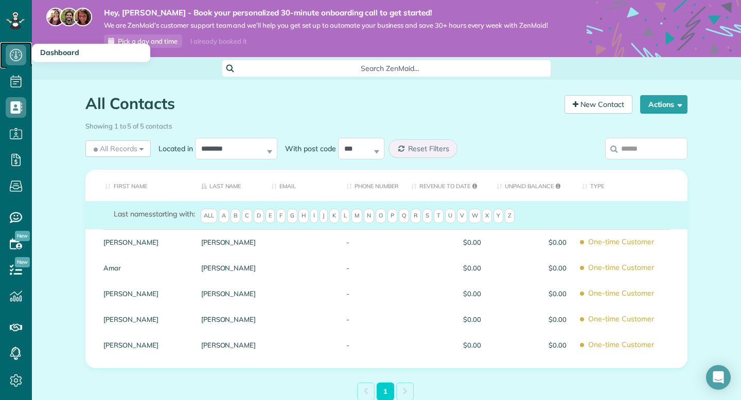
click at [23, 53] on icon at bounding box center [16, 55] width 21 height 21
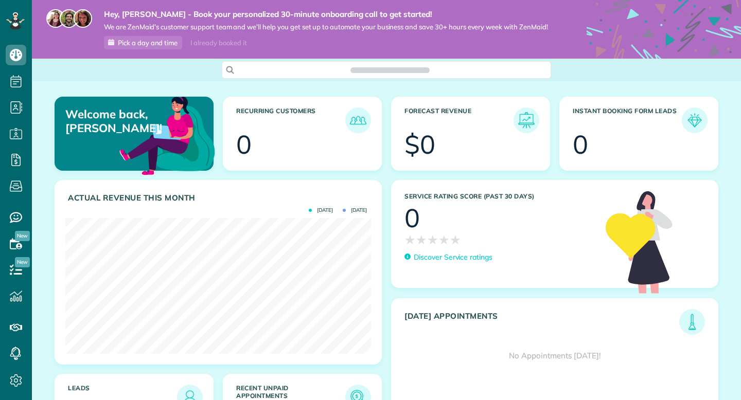
scroll to position [400, 32]
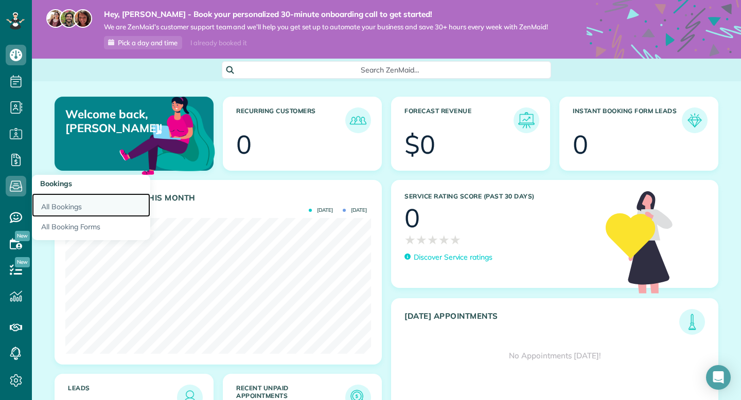
click at [51, 212] on link "All Bookings" at bounding box center [91, 205] width 118 height 24
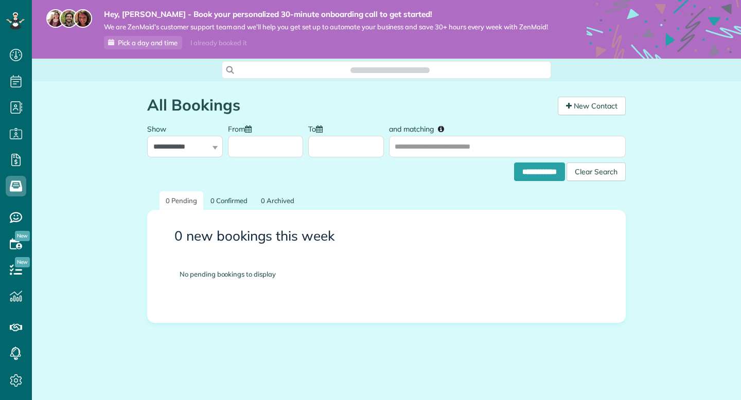
scroll to position [5, 5]
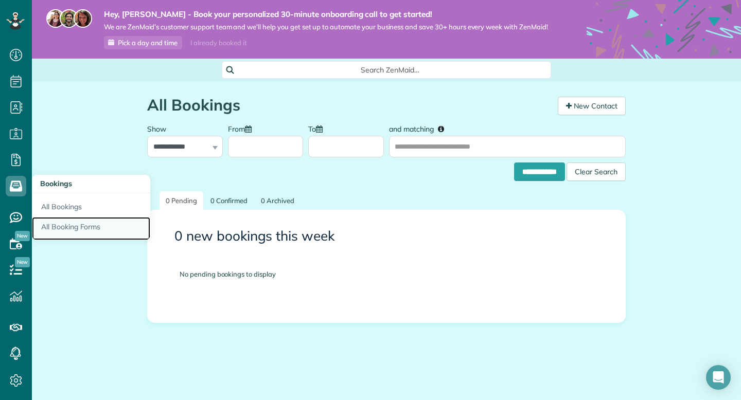
click at [59, 233] on link "All Booking Forms" at bounding box center [91, 229] width 118 height 24
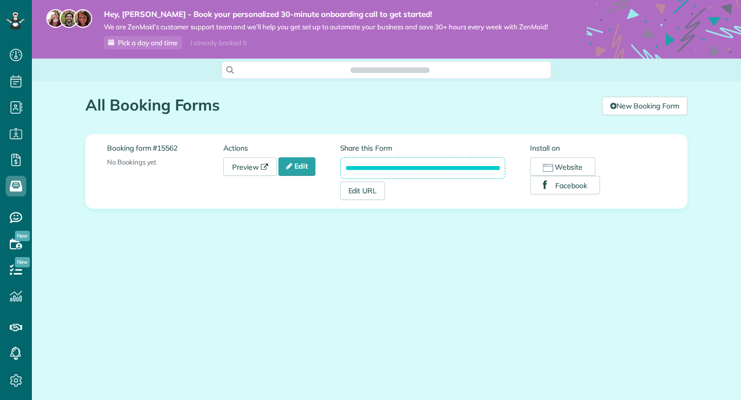
scroll to position [400, 32]
click at [292, 165] on icon at bounding box center [289, 166] width 6 height 7
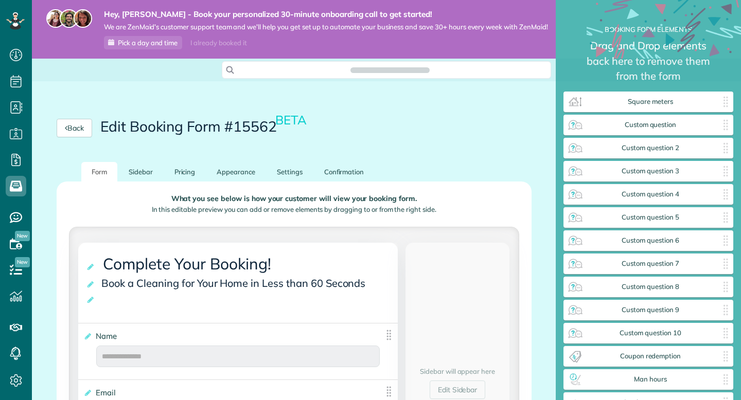
scroll to position [5, 1]
click at [281, 170] on link "Settings" at bounding box center [289, 172] width 46 height 20
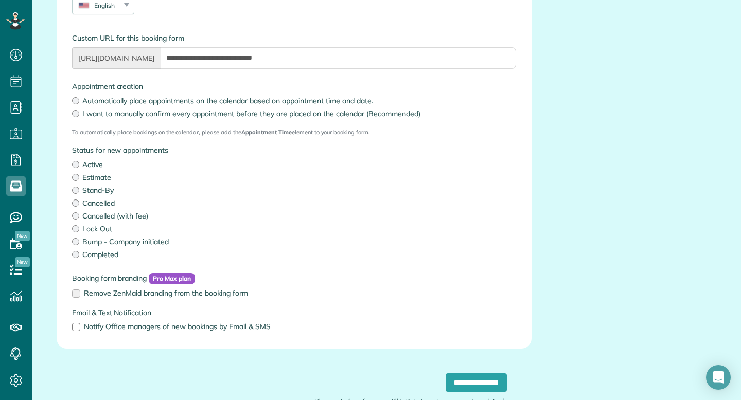
scroll to position [220, 0]
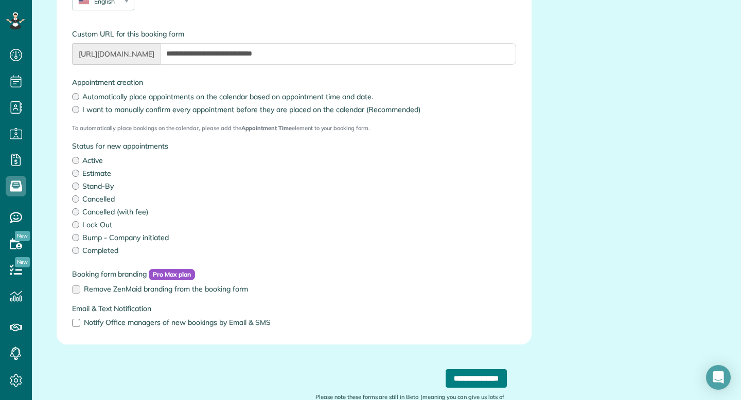
click at [448, 377] on input "**********" at bounding box center [475, 378] width 61 height 19
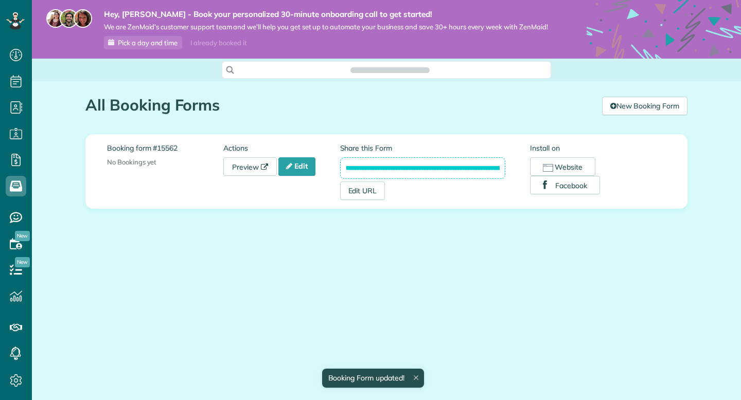
scroll to position [5, 5]
click at [287, 168] on link "Edit" at bounding box center [296, 166] width 37 height 19
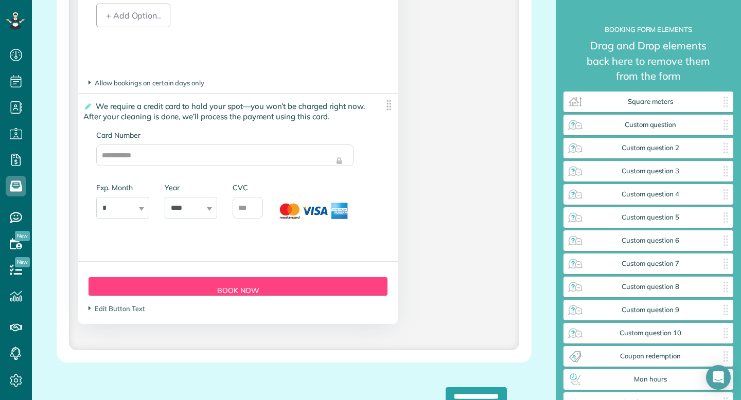
scroll to position [2268, 0]
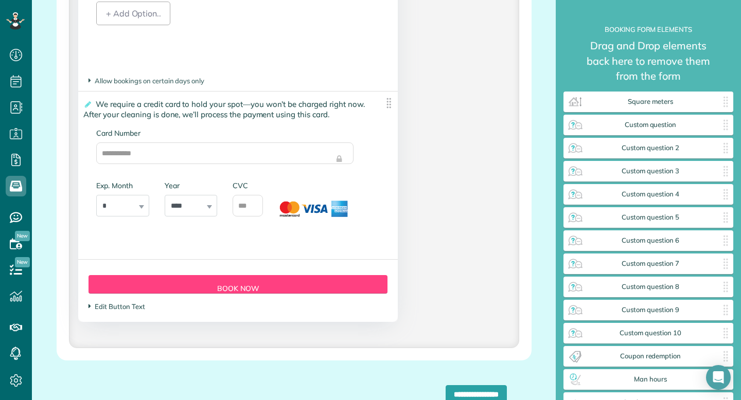
click at [120, 311] on span "Edit Button Text" at bounding box center [116, 306] width 56 height 8
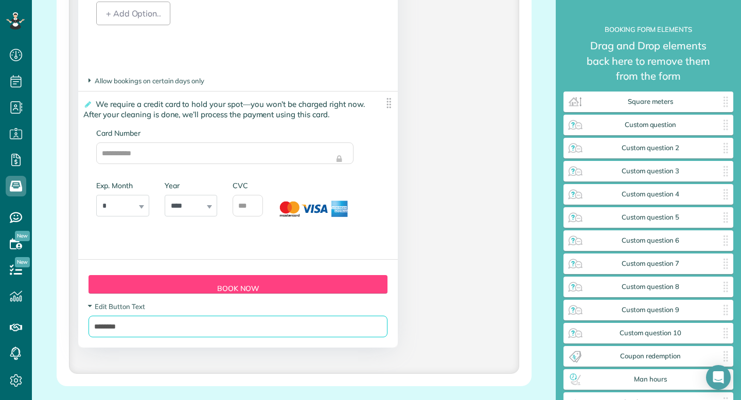
drag, startPoint x: 164, startPoint y: 333, endPoint x: 81, endPoint y: 335, distance: 82.3
click at [81, 335] on div "Form Button Preview Book Now Edit Button Text ********" at bounding box center [237, 303] width 319 height 88
type input "******"
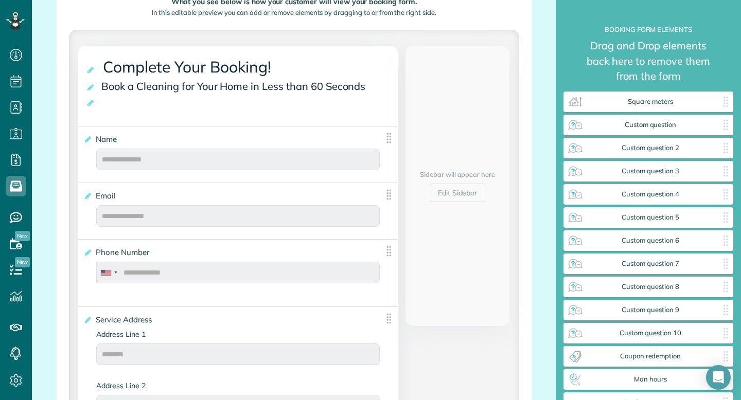
scroll to position [186, 0]
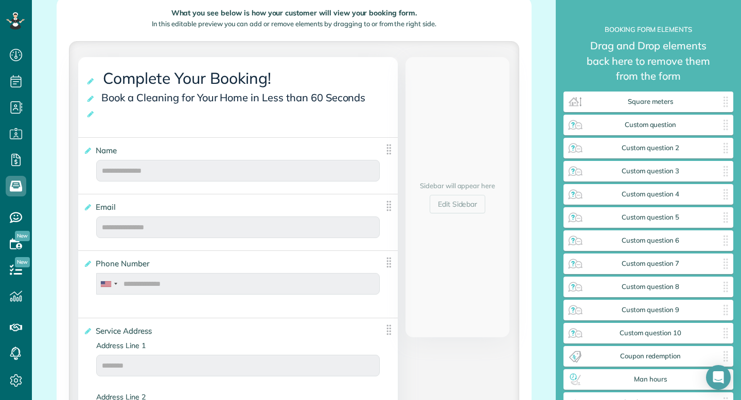
click at [264, 79] on span "Complete Your Booking!" at bounding box center [188, 78] width 177 height 25
click at [153, 71] on span "Complete Your Booking!" at bounding box center [188, 78] width 177 height 25
click at [92, 80] on icon at bounding box center [91, 81] width 10 height 7
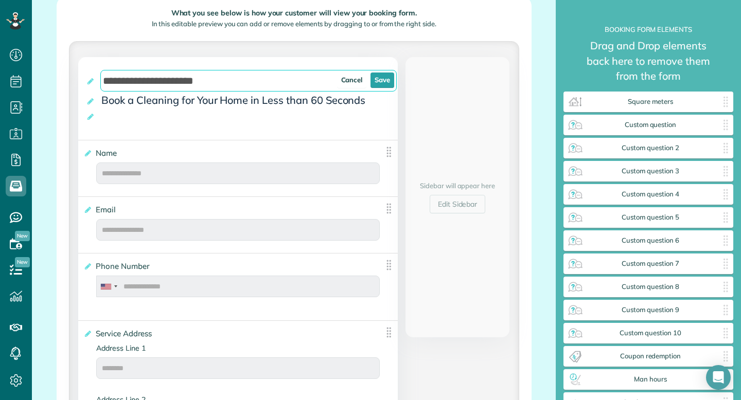
drag, startPoint x: 221, startPoint y: 81, endPoint x: 106, endPoint y: 84, distance: 114.7
click at [105, 84] on input "**********" at bounding box center [248, 81] width 296 height 22
type input "**********"
click at [382, 79] on link "Save" at bounding box center [382, 80] width 24 height 15
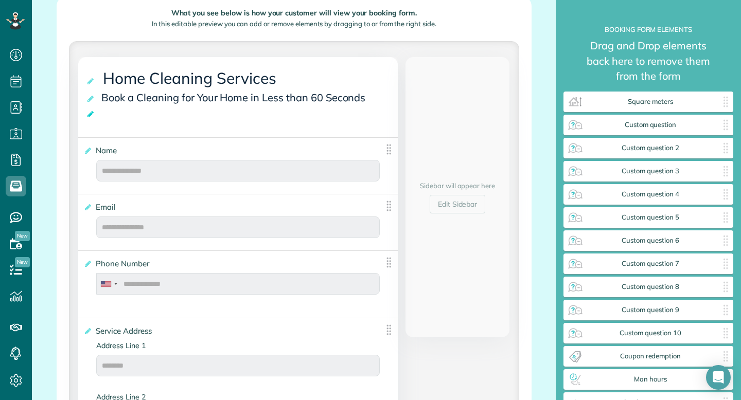
click at [91, 113] on icon at bounding box center [91, 114] width 10 height 7
